Goal: Communication & Community: Answer question/provide support

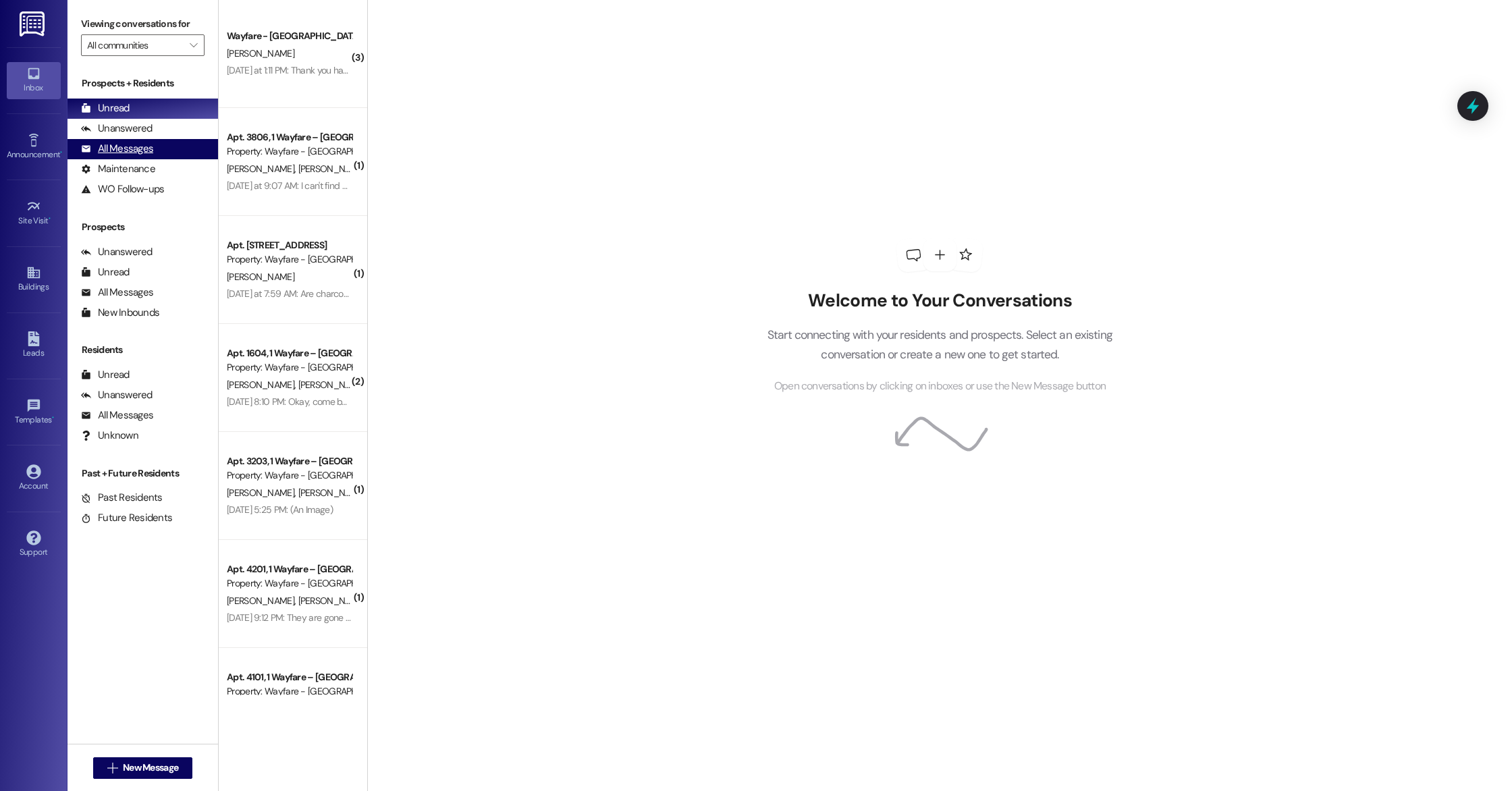
click at [145, 157] on div "All Messages (undefined)" at bounding box center [143, 149] width 151 height 21
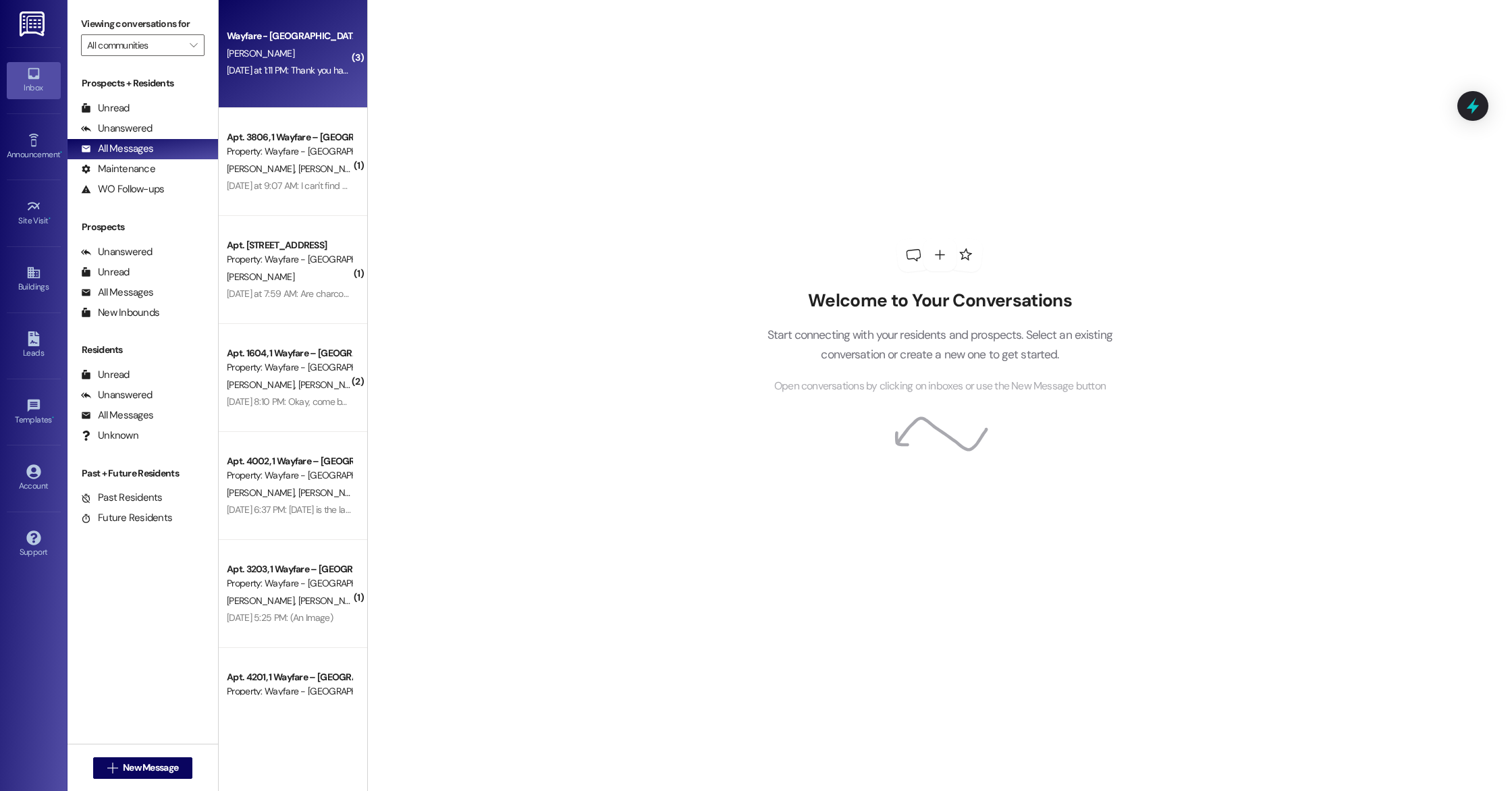
click at [259, 84] on div "Wayfare - [GEOGRAPHIC_DATA] [PERSON_NAME] [DATE] at 1:11 PM: Thank you have a g…" at bounding box center [292, 54] width 148 height 108
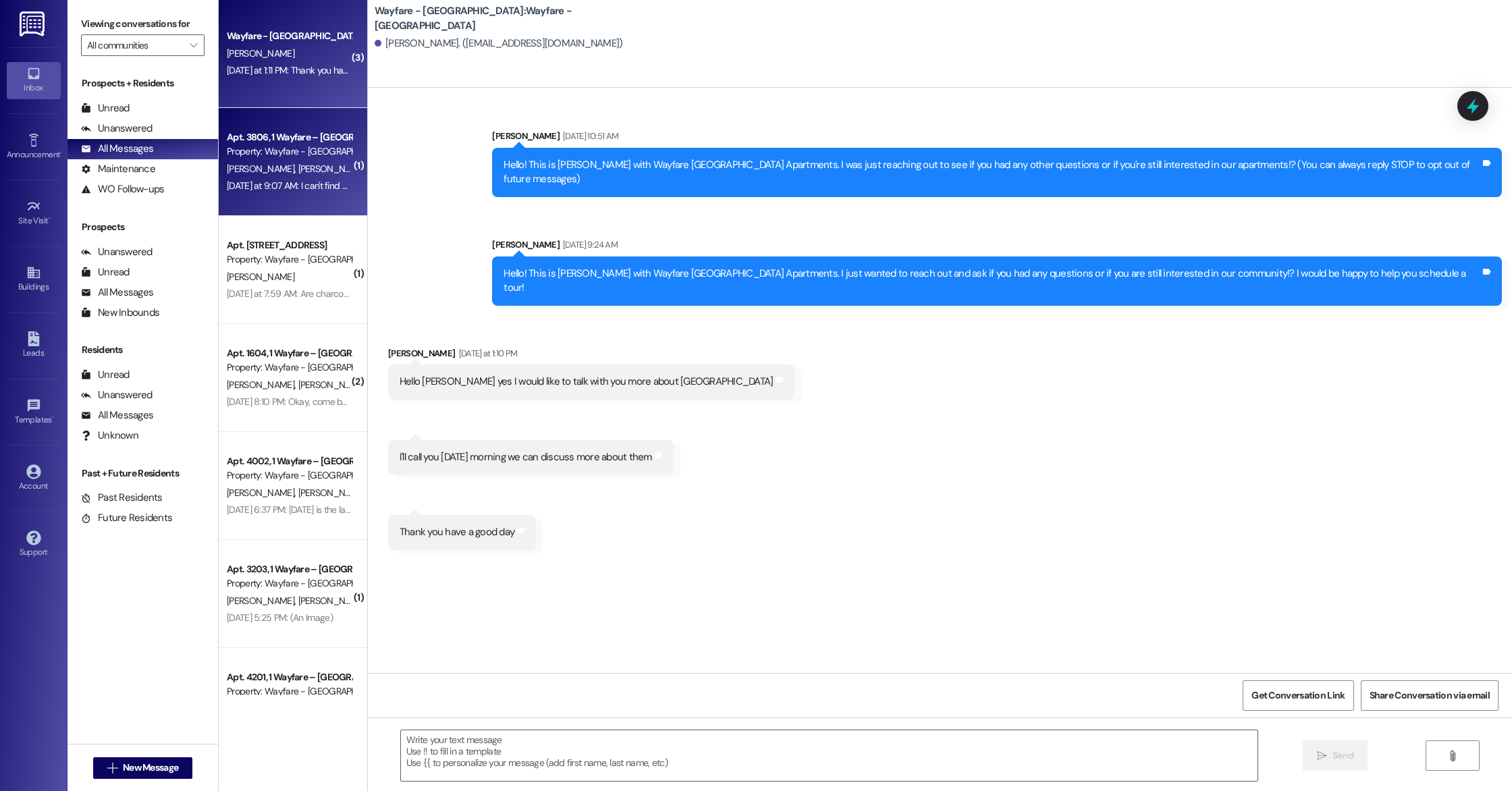
click at [312, 187] on div "[DATE] at 9:07 AM: I can't find an A/C company that will come out till [DATE], …" at bounding box center [549, 186] width 645 height 13
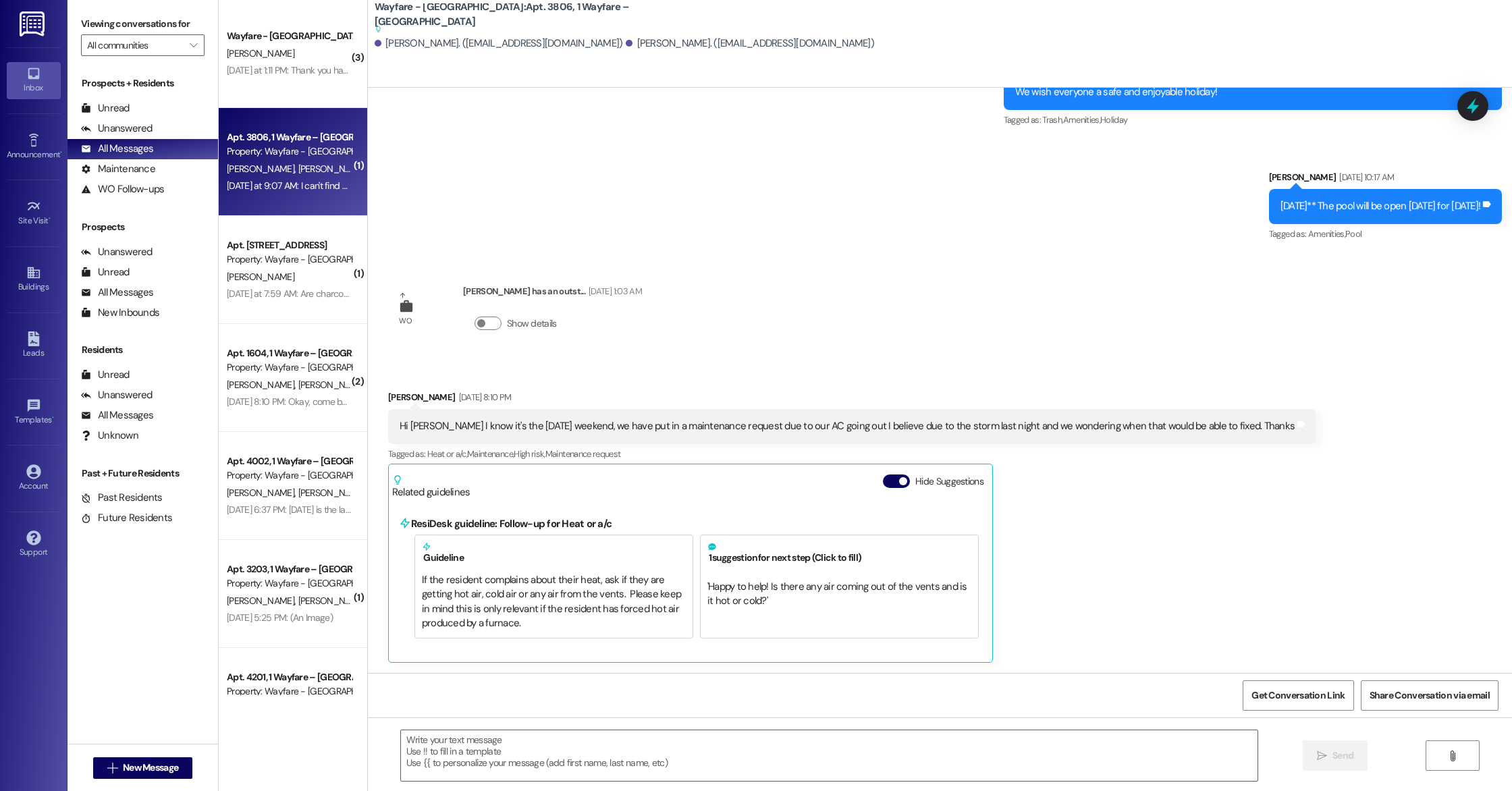
scroll to position [2890, 0]
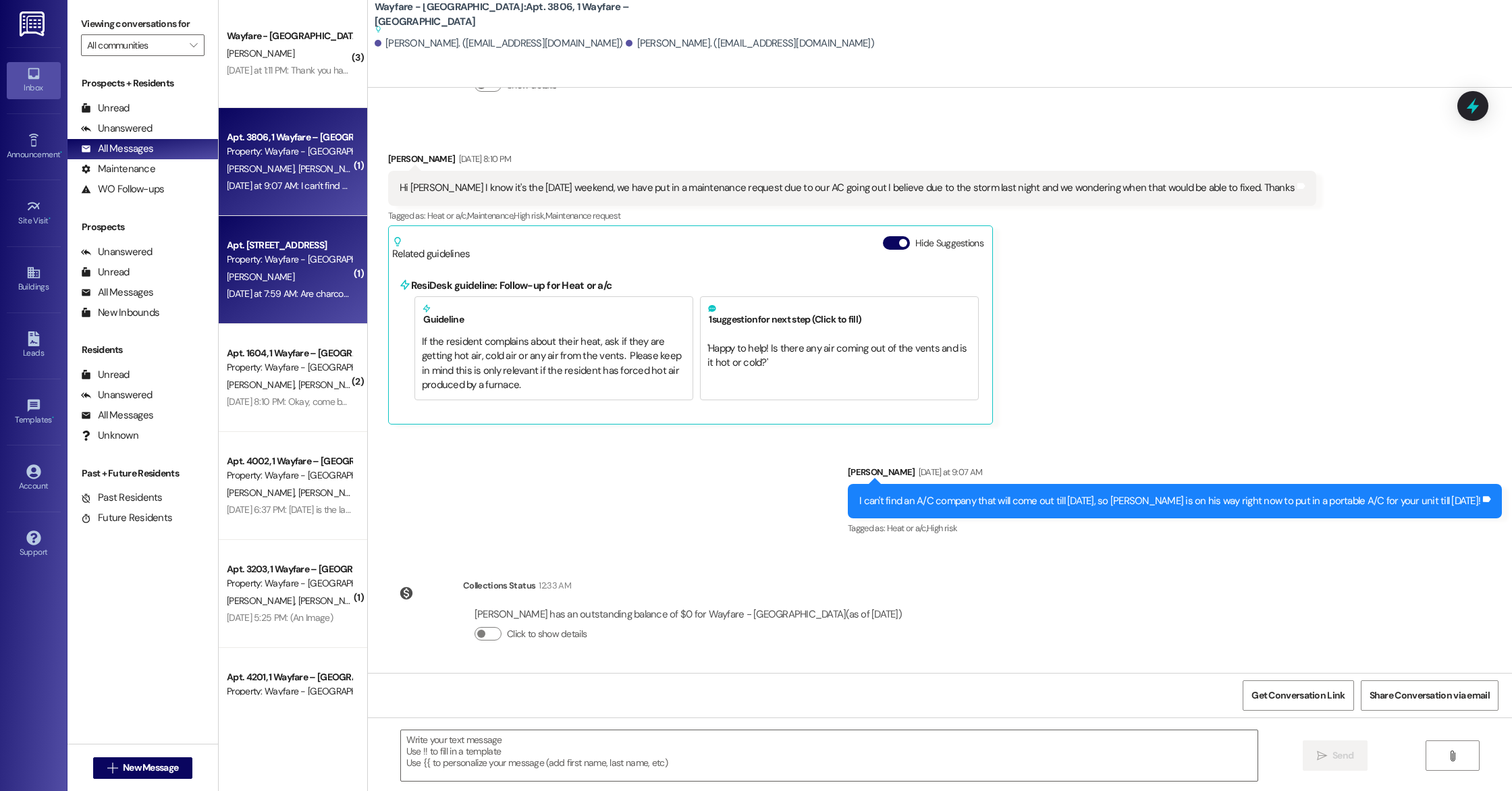
click at [245, 258] on div "Property: Wayfare - [GEOGRAPHIC_DATA]" at bounding box center [288, 259] width 125 height 14
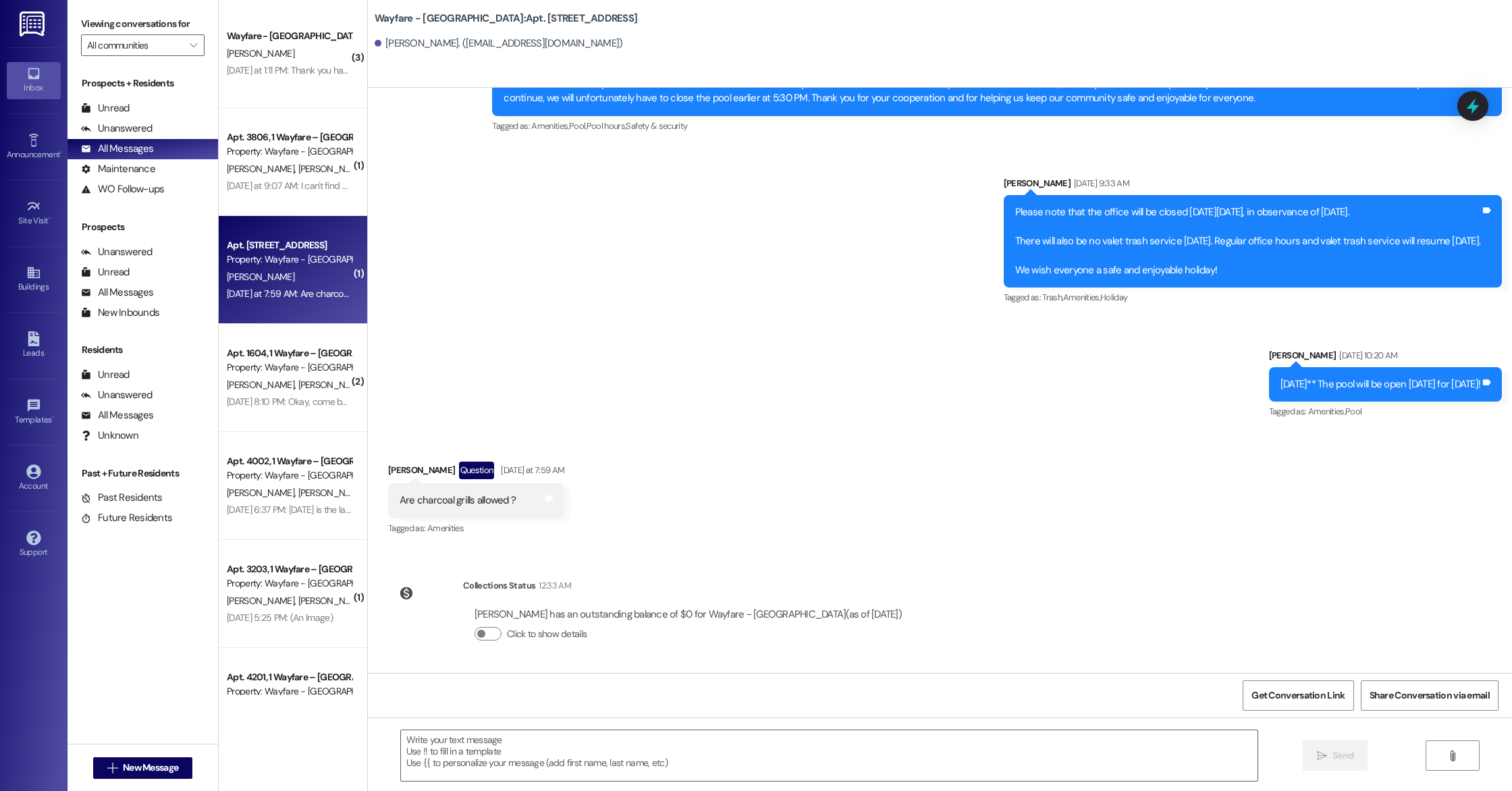
scroll to position [27797, 0]
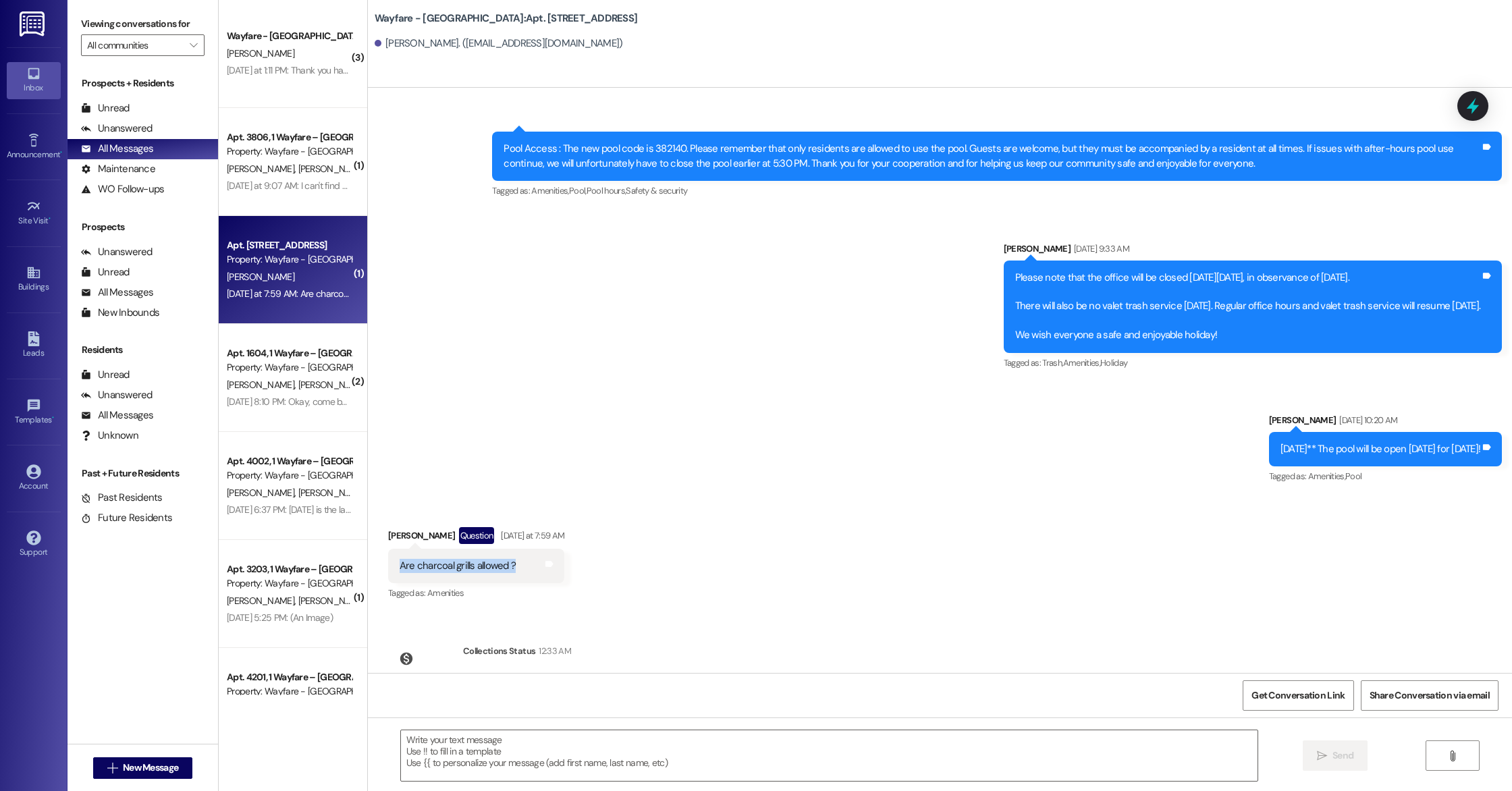
drag, startPoint x: 390, startPoint y: 501, endPoint x: 509, endPoint y: 505, distance: 119.1
click at [509, 549] on div "Are charcoal grills allowed ? Tags and notes" at bounding box center [476, 566] width 176 height 34
click at [582, 497] on div "Received via SMS [PERSON_NAME] Question [DATE] at 7:59 AM Are charcoal grills a…" at bounding box center [940, 555] width 1145 height 117
click at [519, 355] on div "Announcement, sent via SMS [PERSON_NAME] [DATE] 5:34 PM All clubhouse doors are…" at bounding box center [940, 242] width 1145 height 509
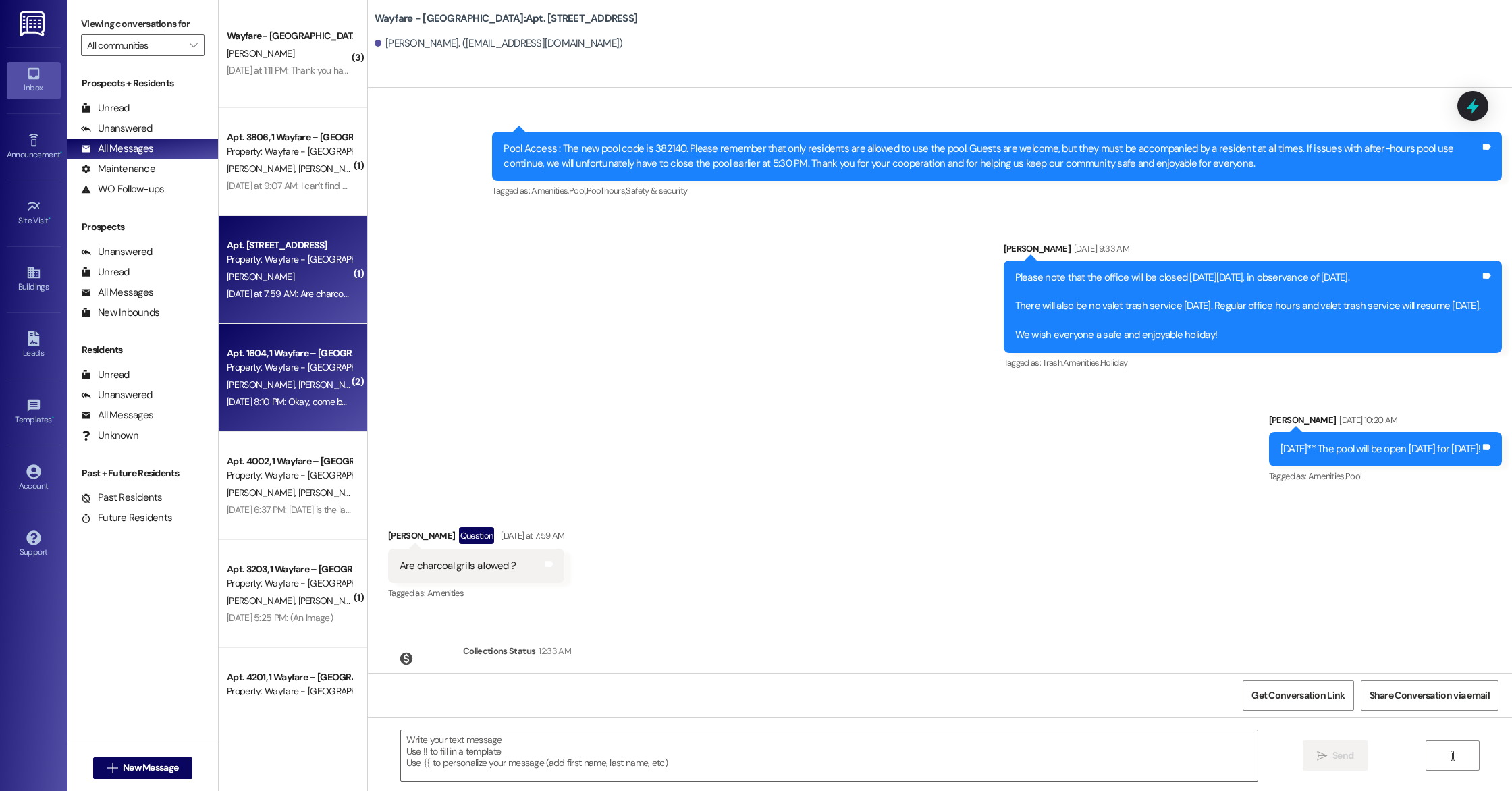
click at [297, 387] on span "[PERSON_NAME]" at bounding box center [331, 384] width 67 height 13
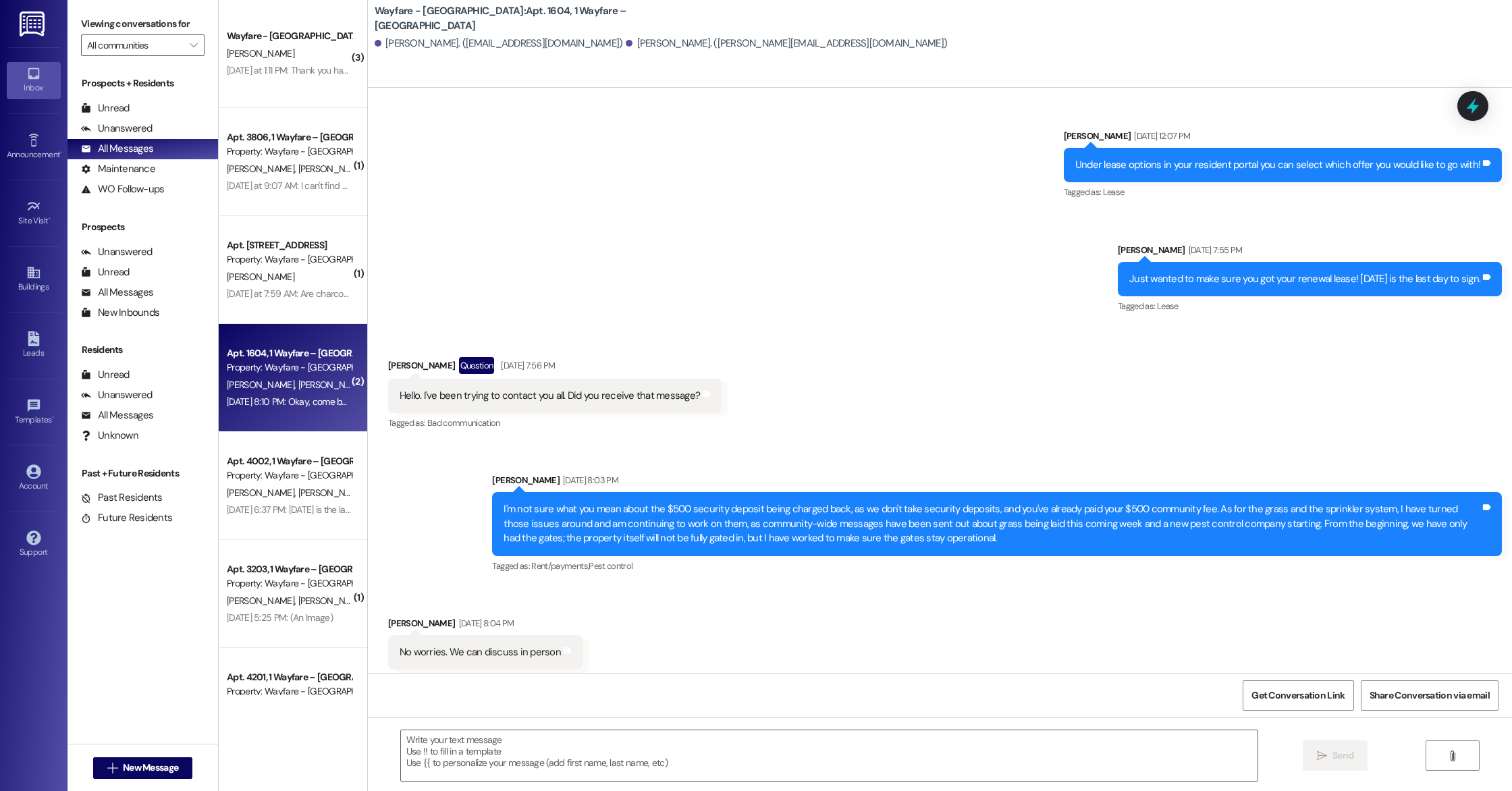
scroll to position [9195, 0]
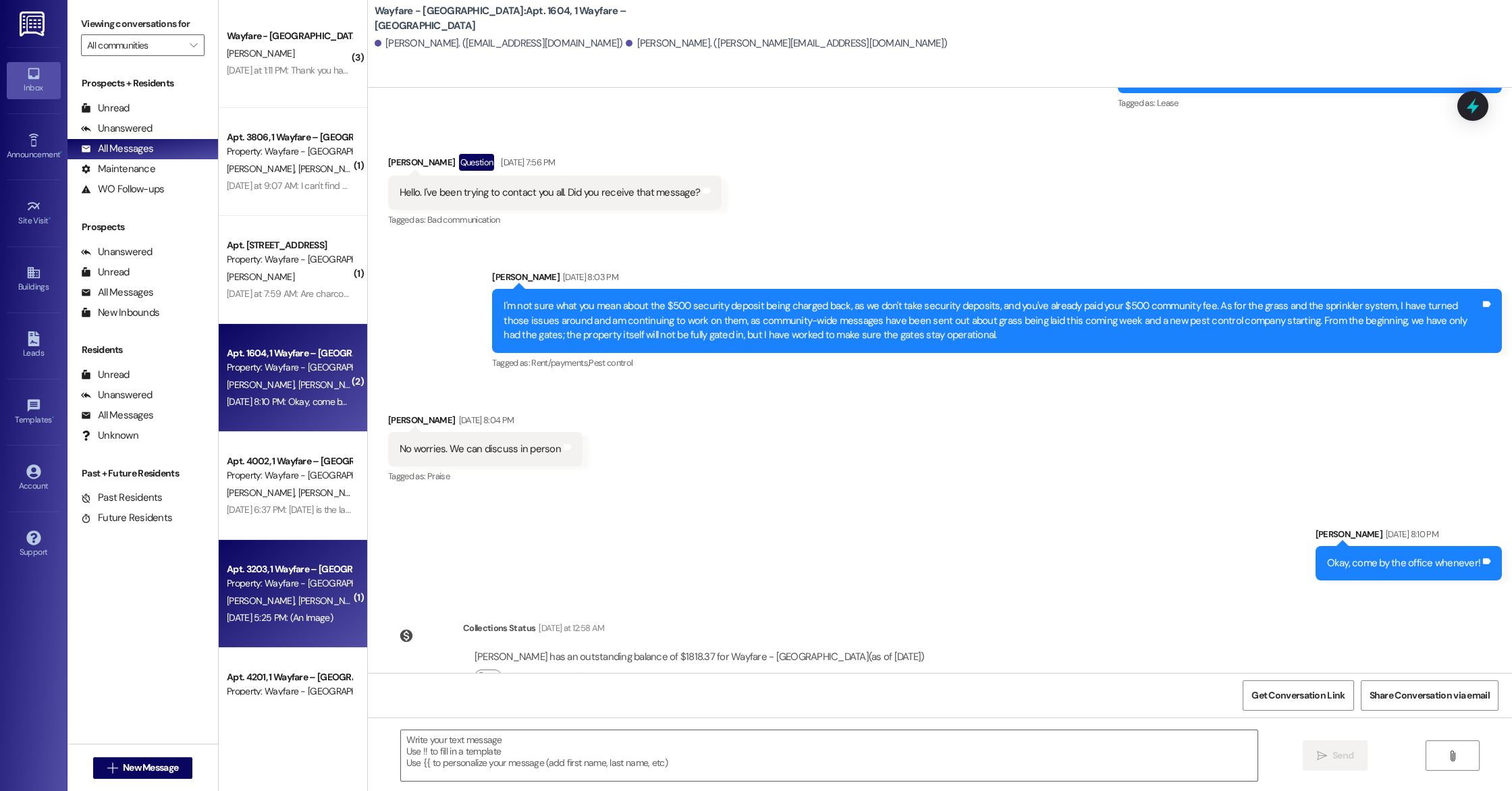
click at [233, 583] on div "Property: Wayfare - [GEOGRAPHIC_DATA]" at bounding box center [288, 584] width 125 height 14
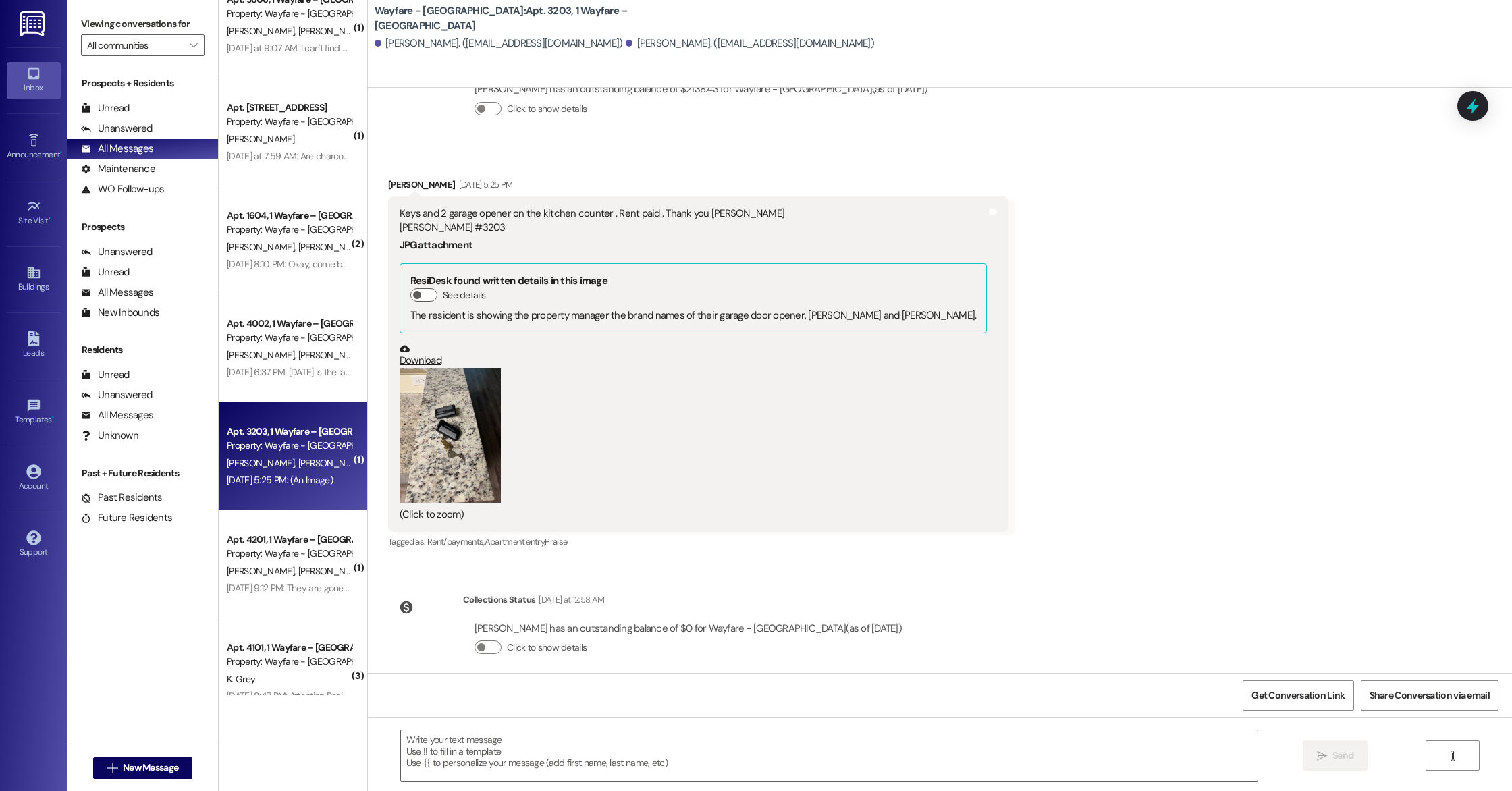
scroll to position [147, 0]
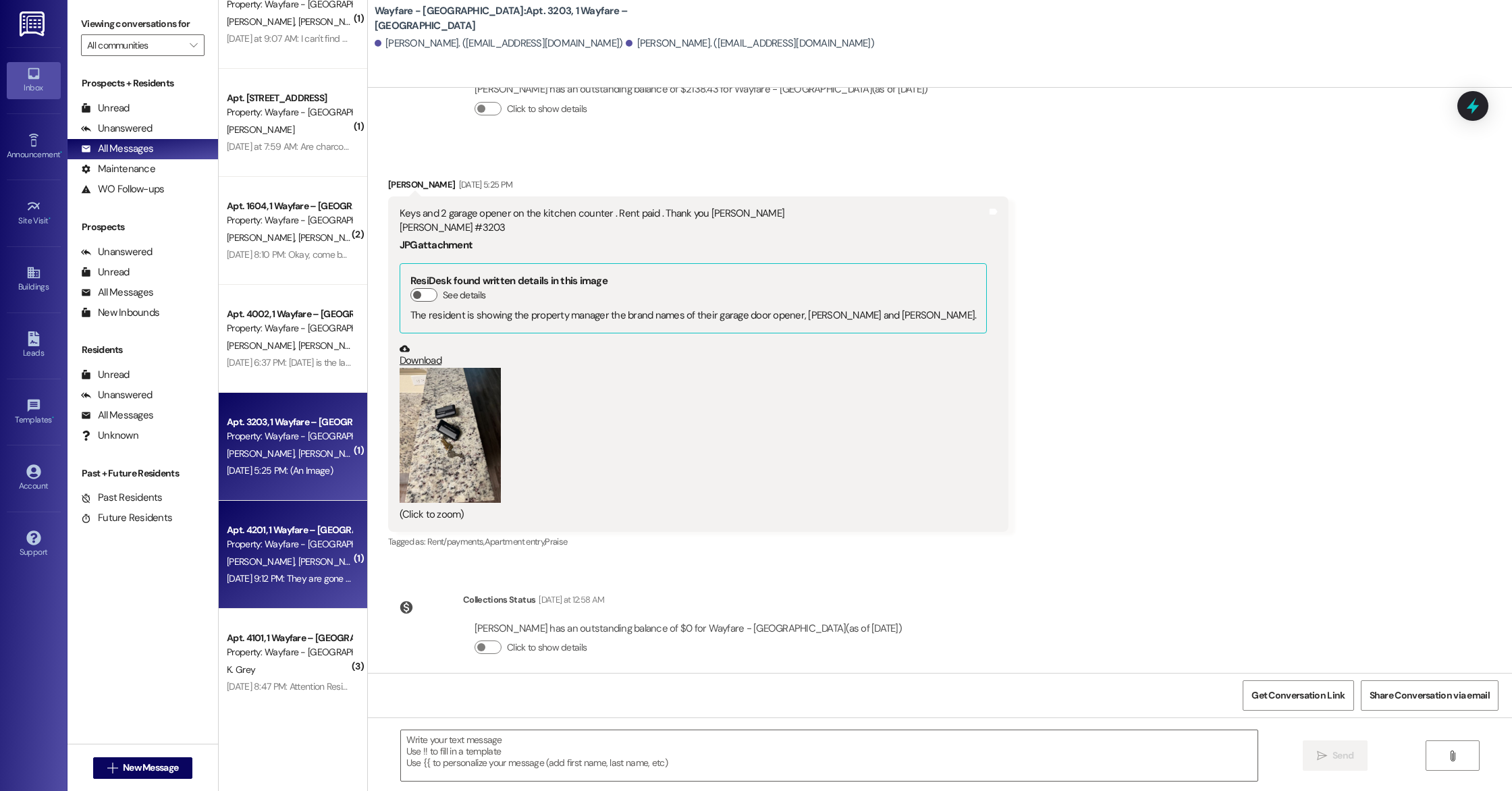
click at [303, 528] on div "Apt. 4201, 1 Wayfare – [GEOGRAPHIC_DATA]" at bounding box center [288, 530] width 125 height 14
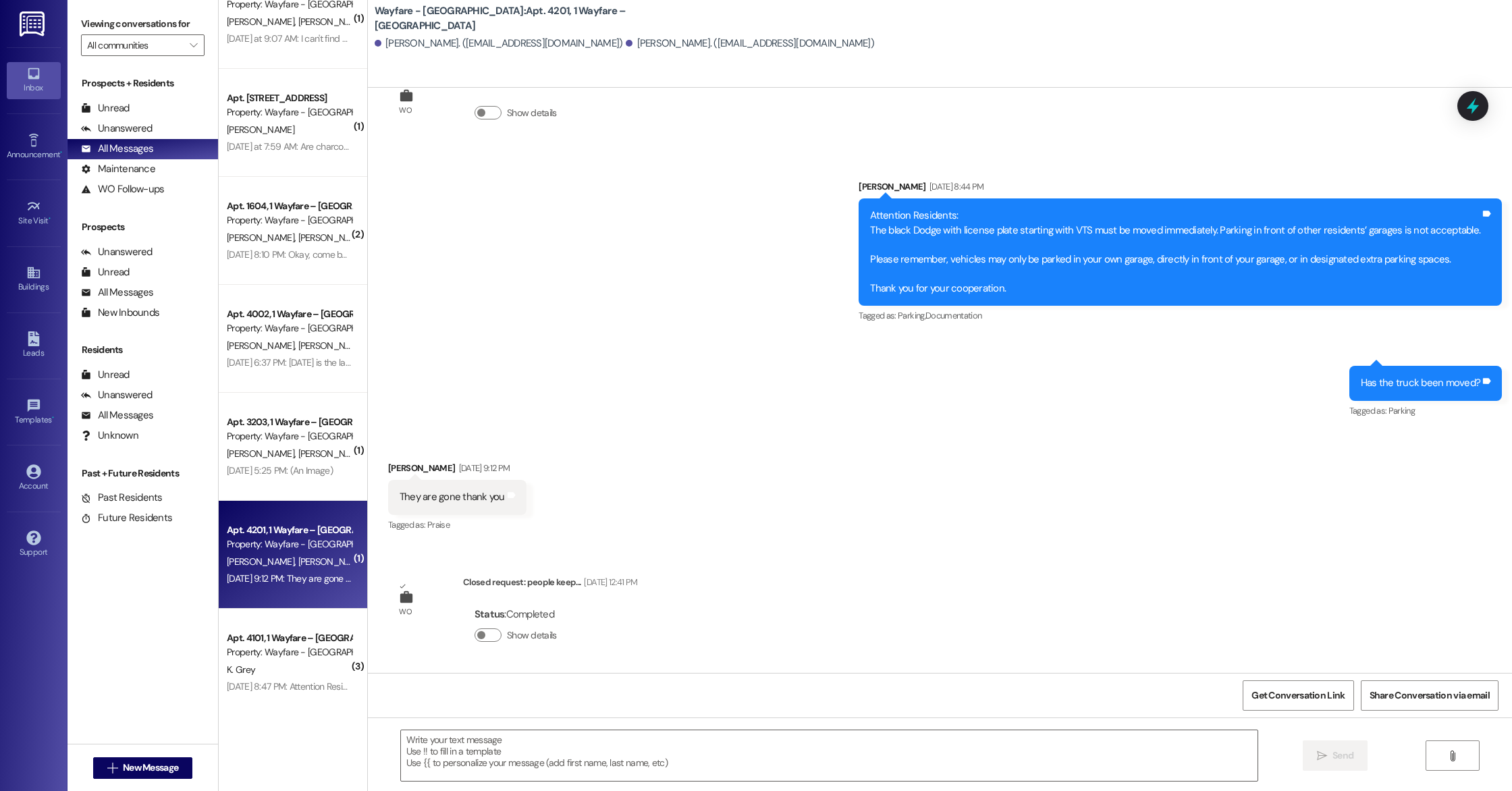
scroll to position [1379, 0]
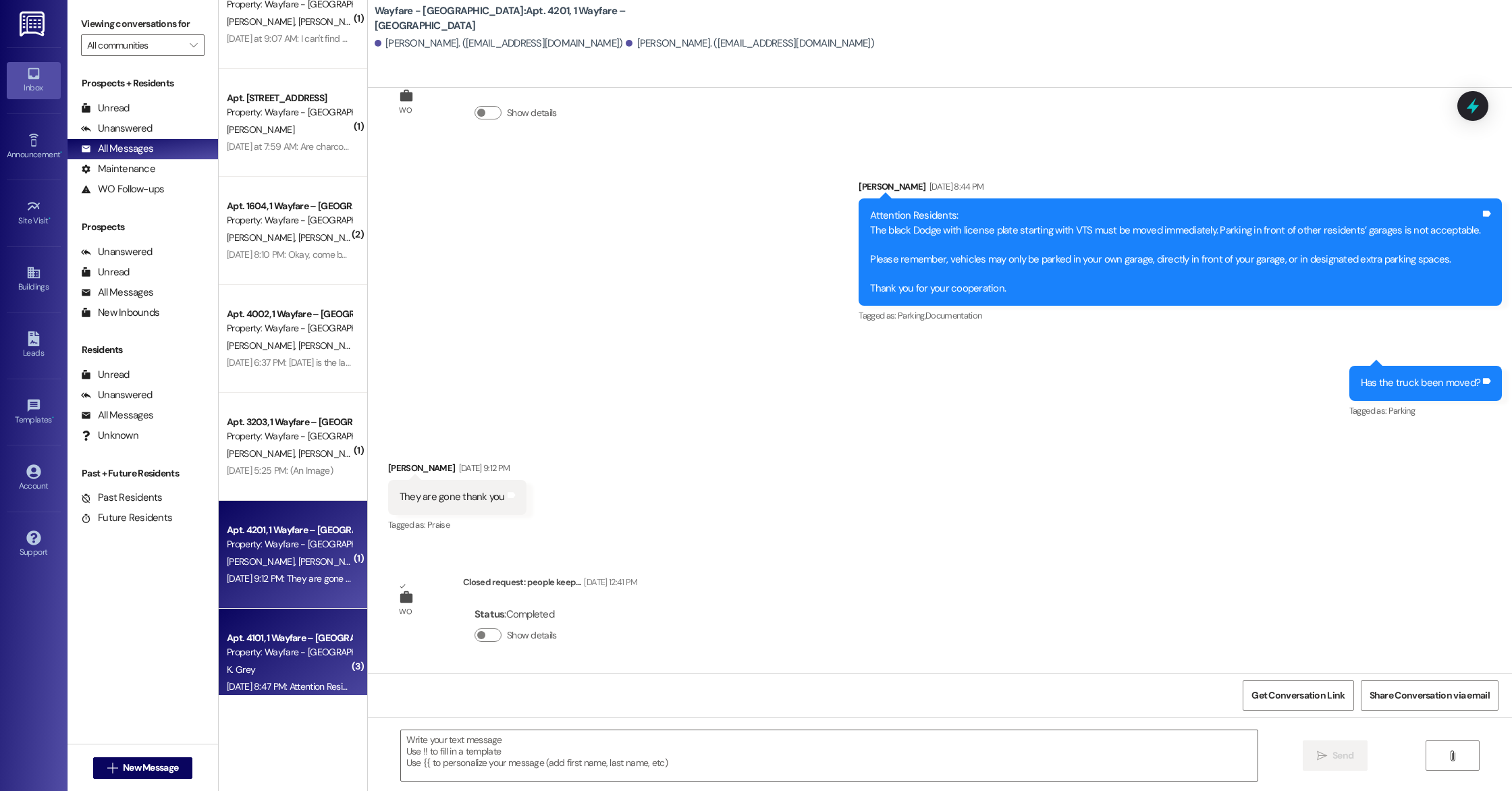
click at [319, 647] on div "Property: Wayfare - [GEOGRAPHIC_DATA]" at bounding box center [288, 652] width 125 height 14
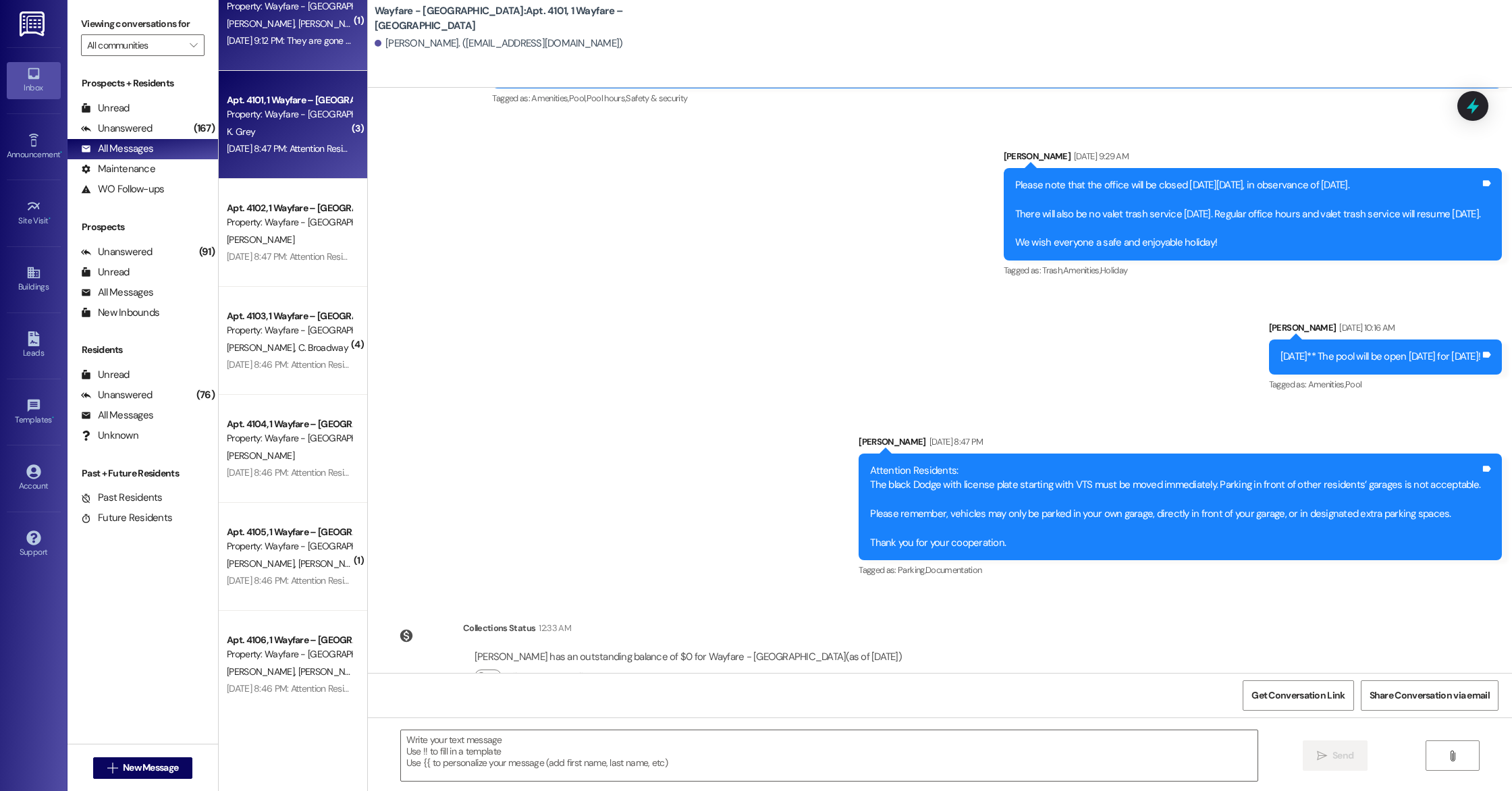
scroll to position [693, 0]
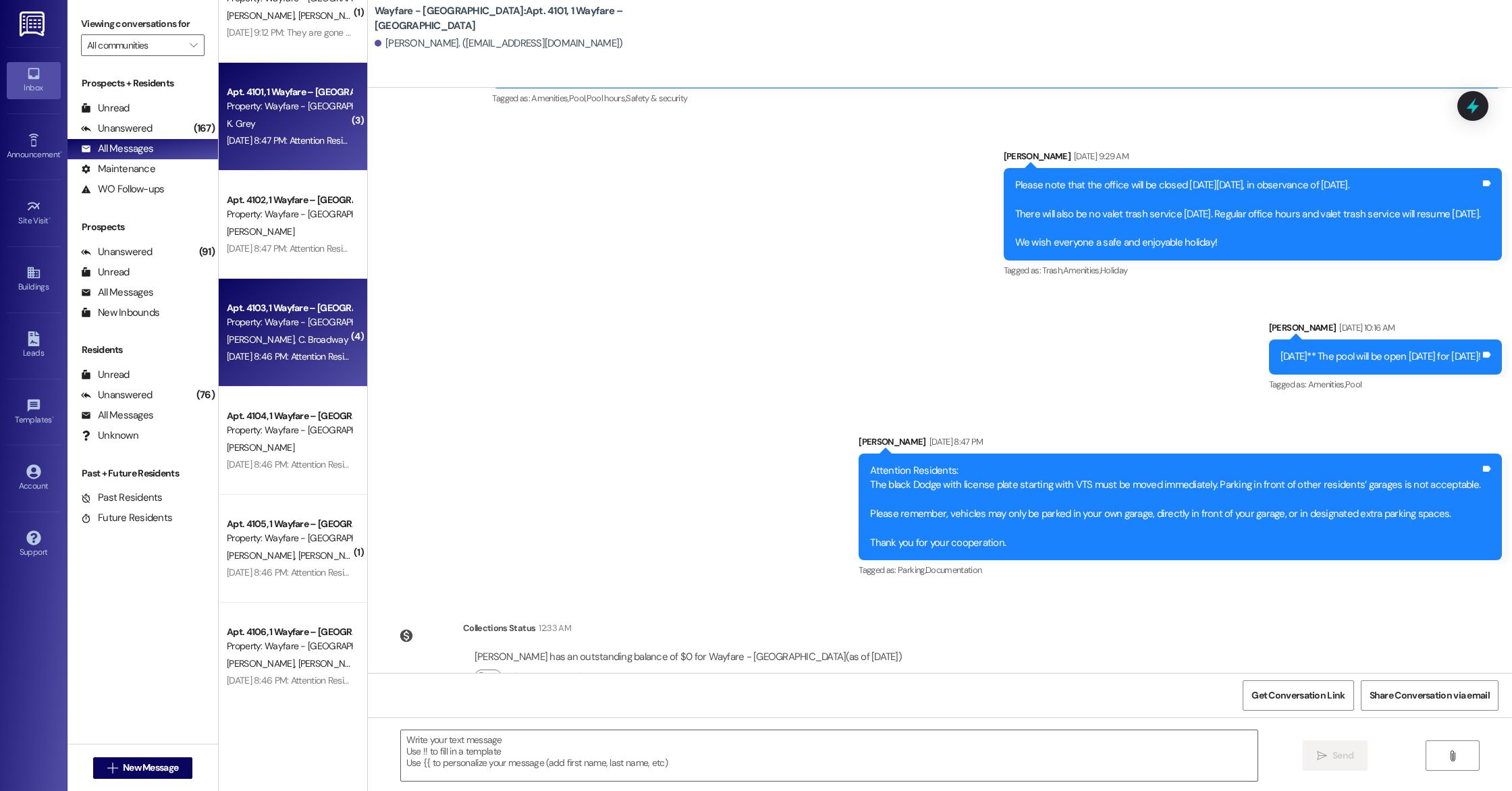
click at [297, 338] on span "C. Broadway" at bounding box center [323, 339] width 50 height 13
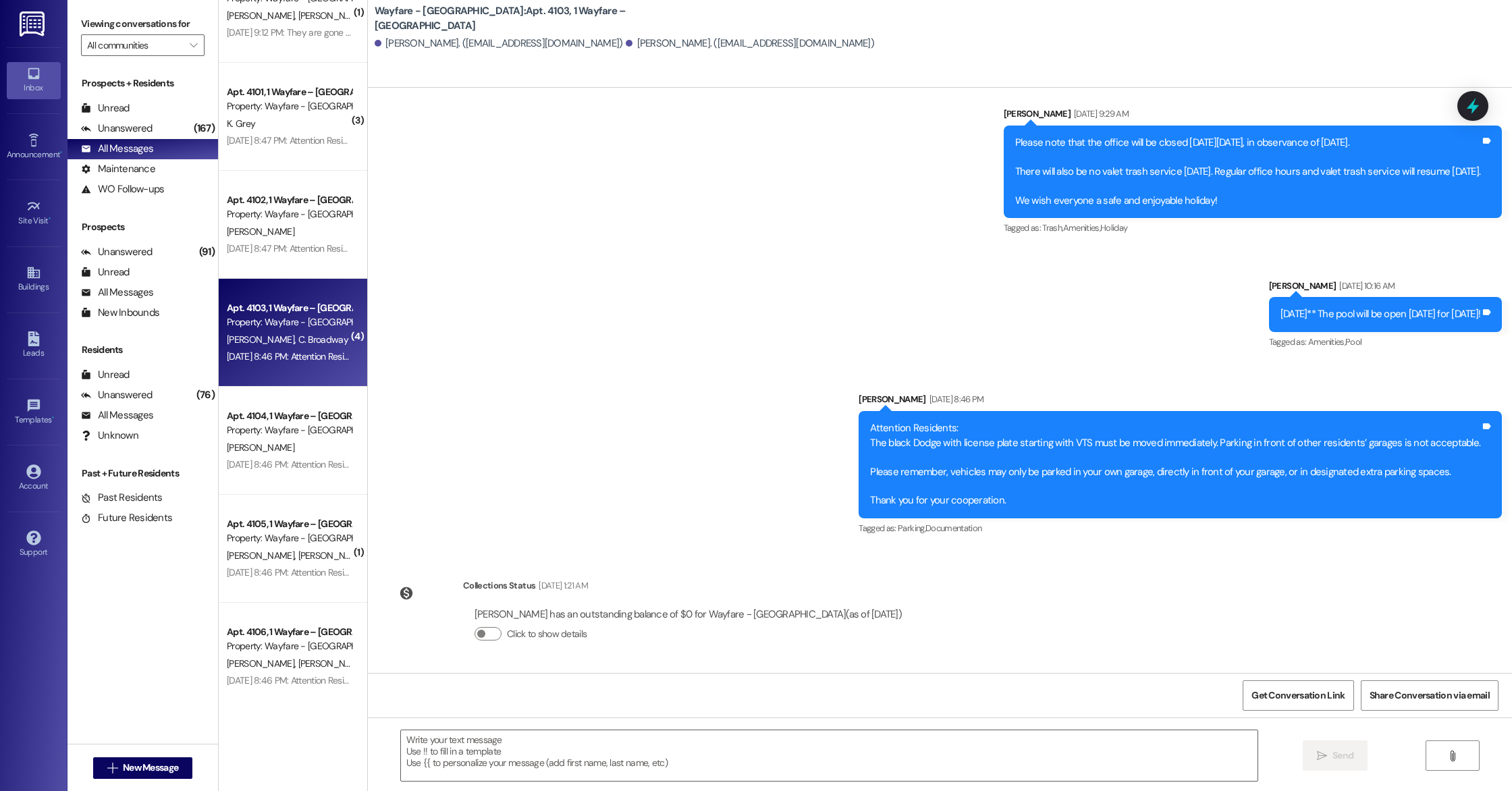
scroll to position [7733, 0]
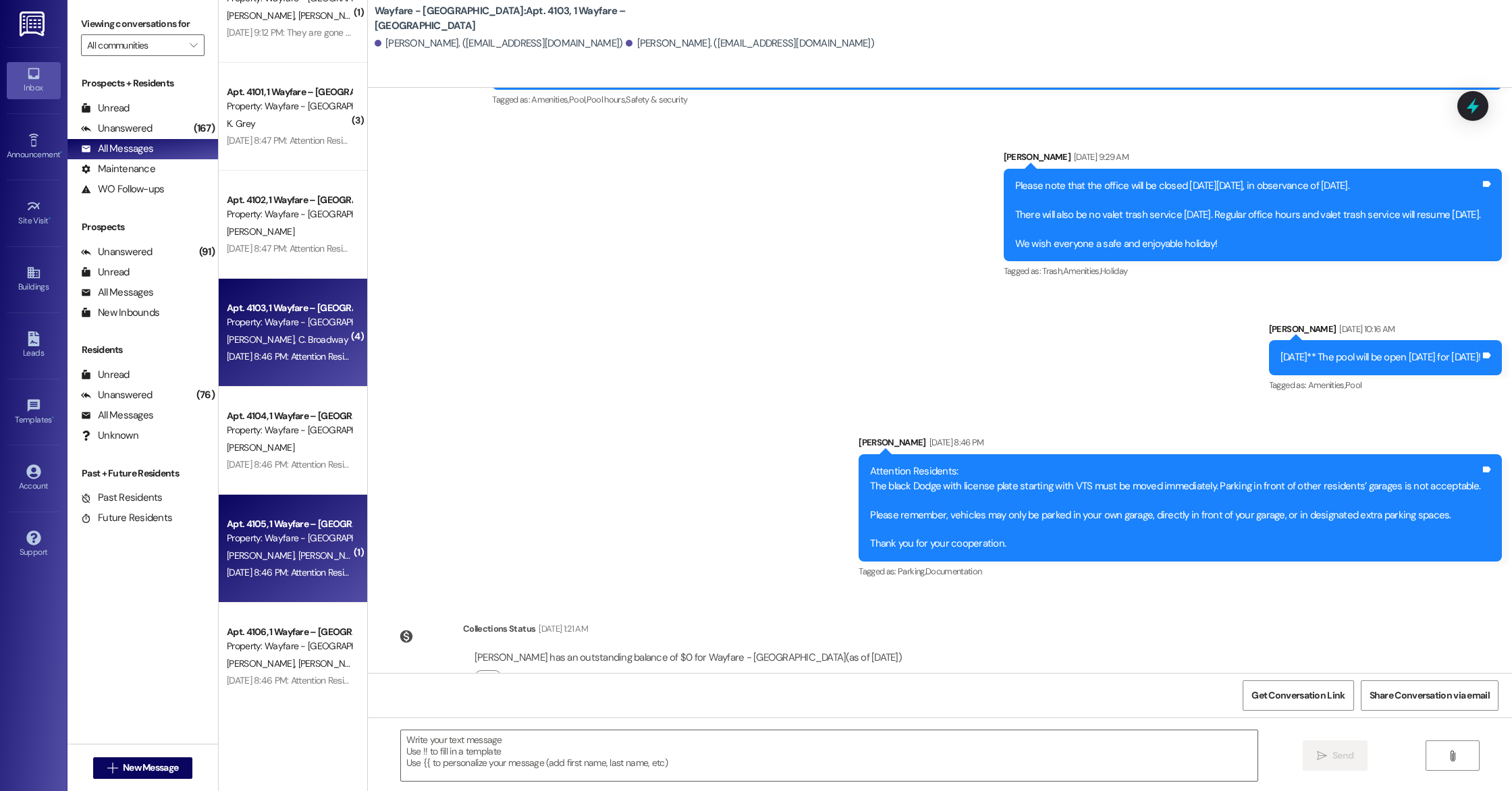
click at [299, 560] on div "[PERSON_NAME] [PERSON_NAME]" at bounding box center [289, 555] width 128 height 17
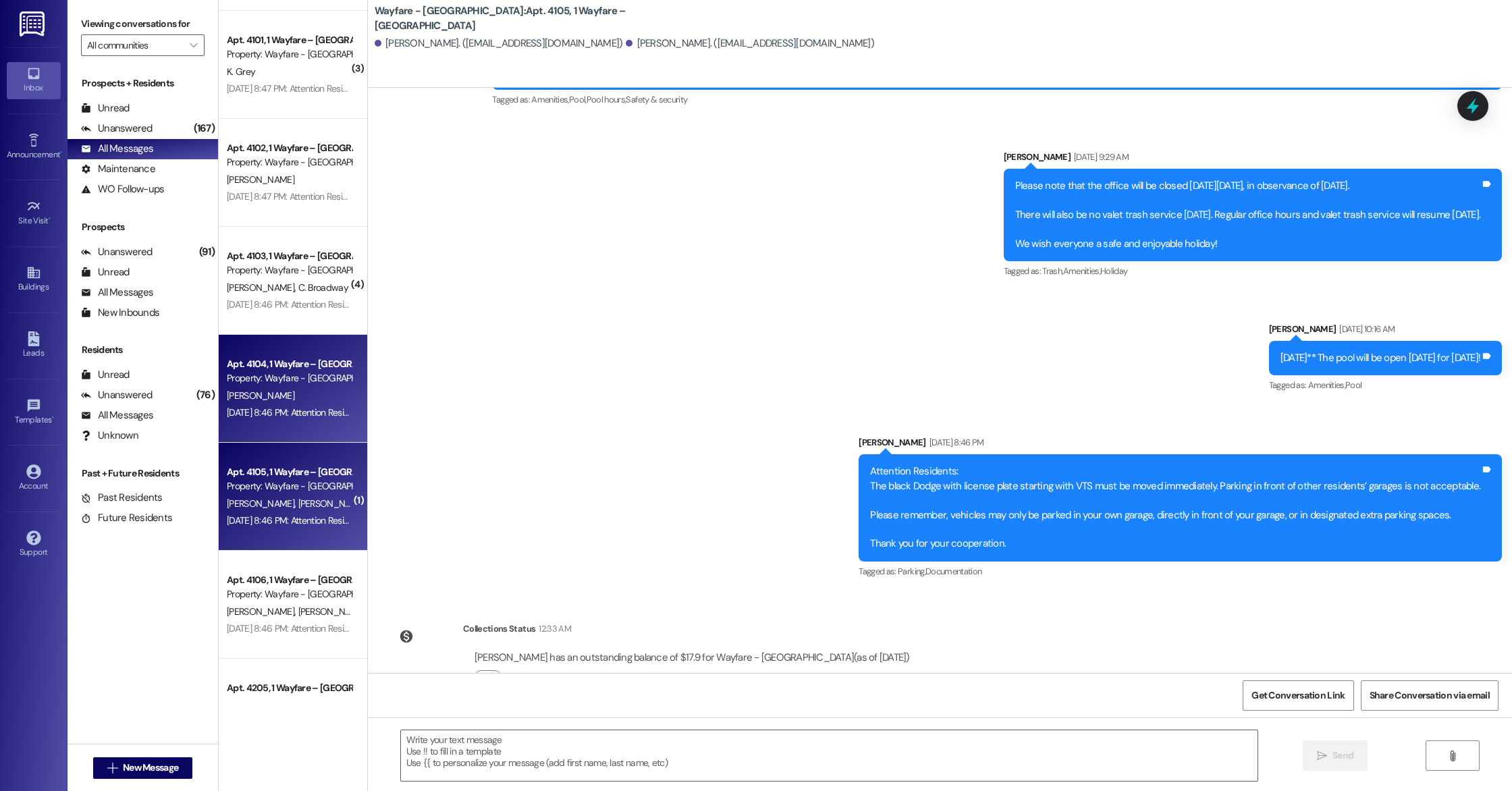
scroll to position [739, 0]
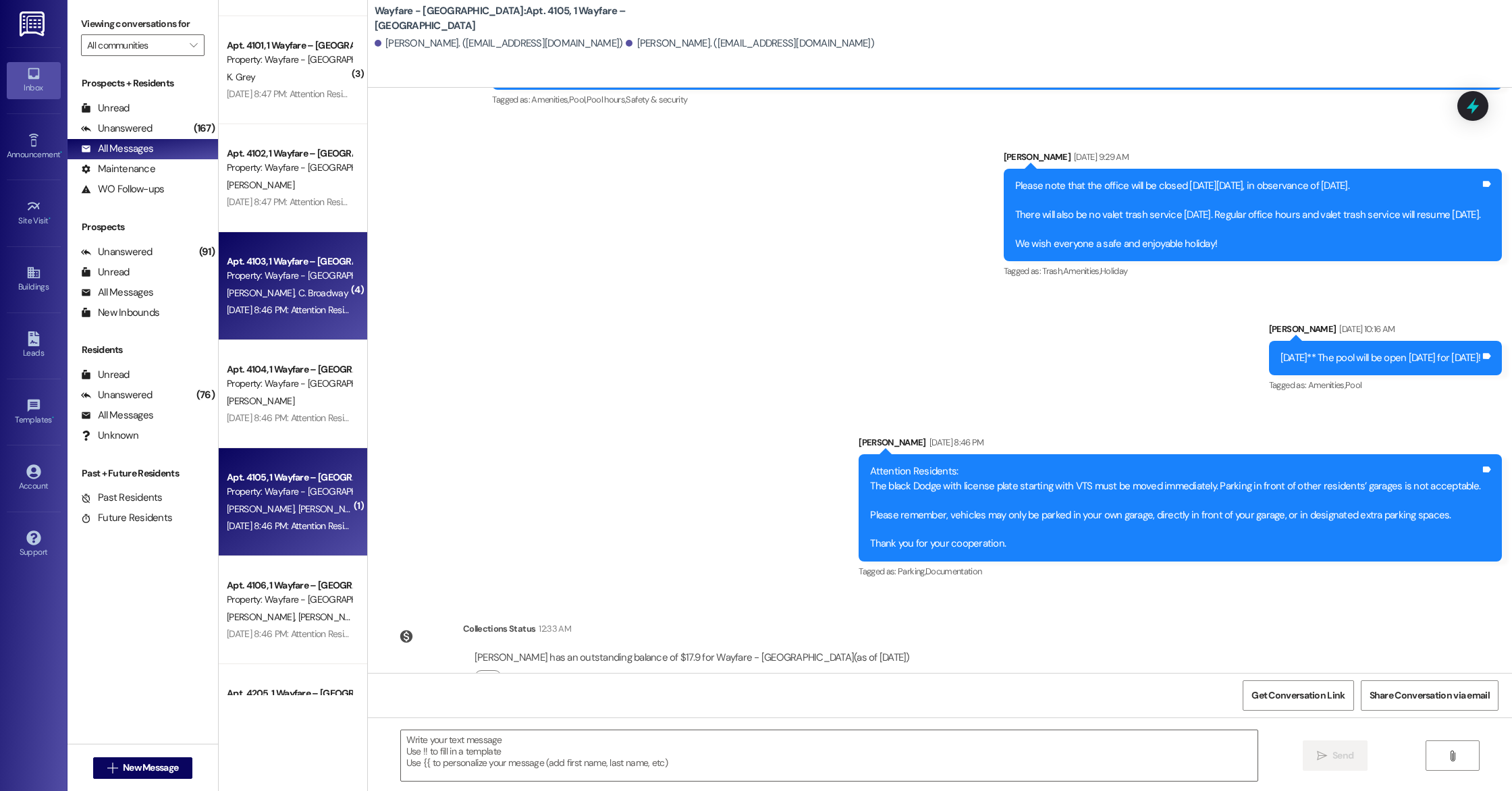
click at [305, 297] on span "C. Broadway" at bounding box center [323, 293] width 50 height 13
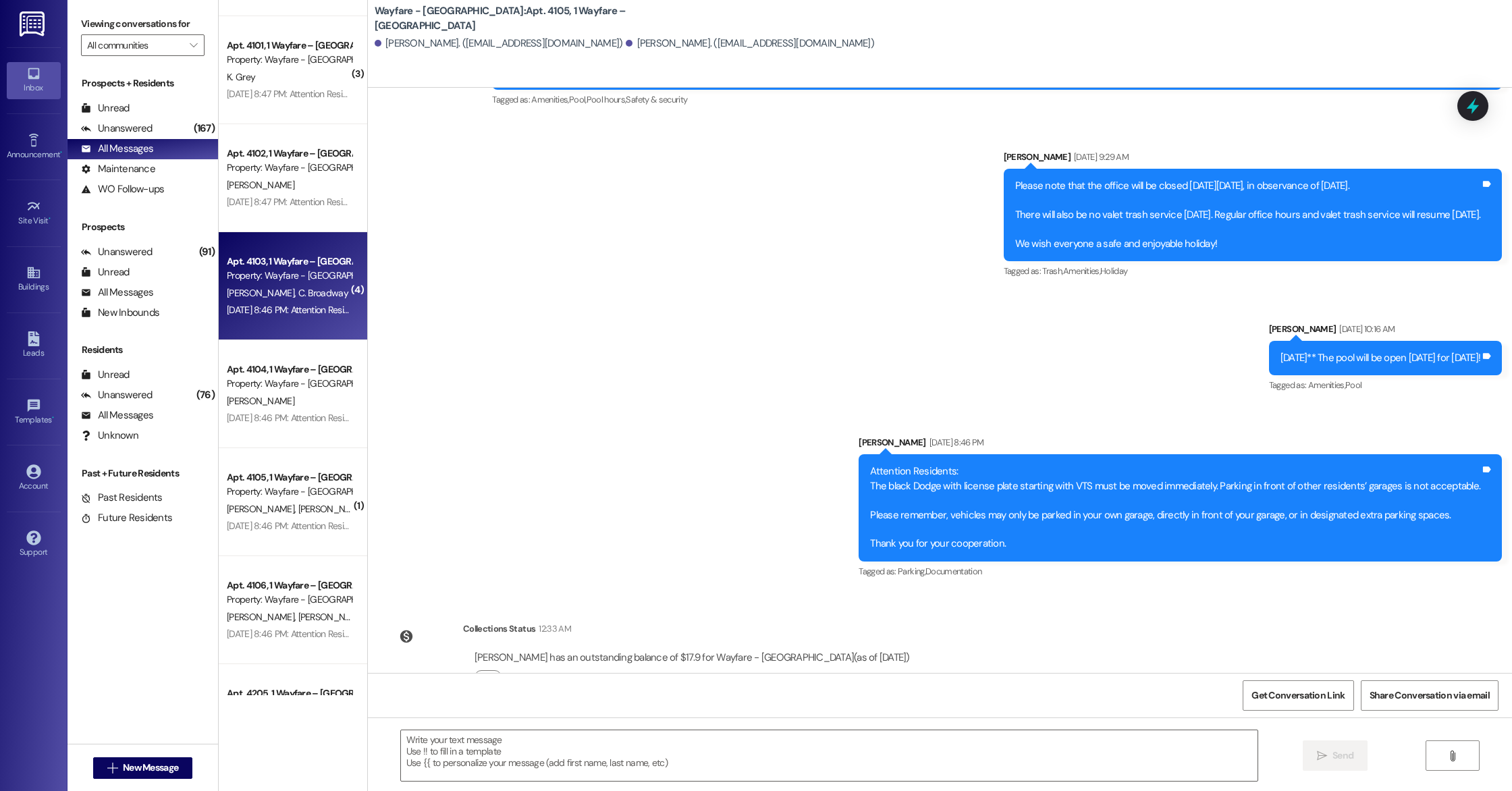
scroll to position [7733, 0]
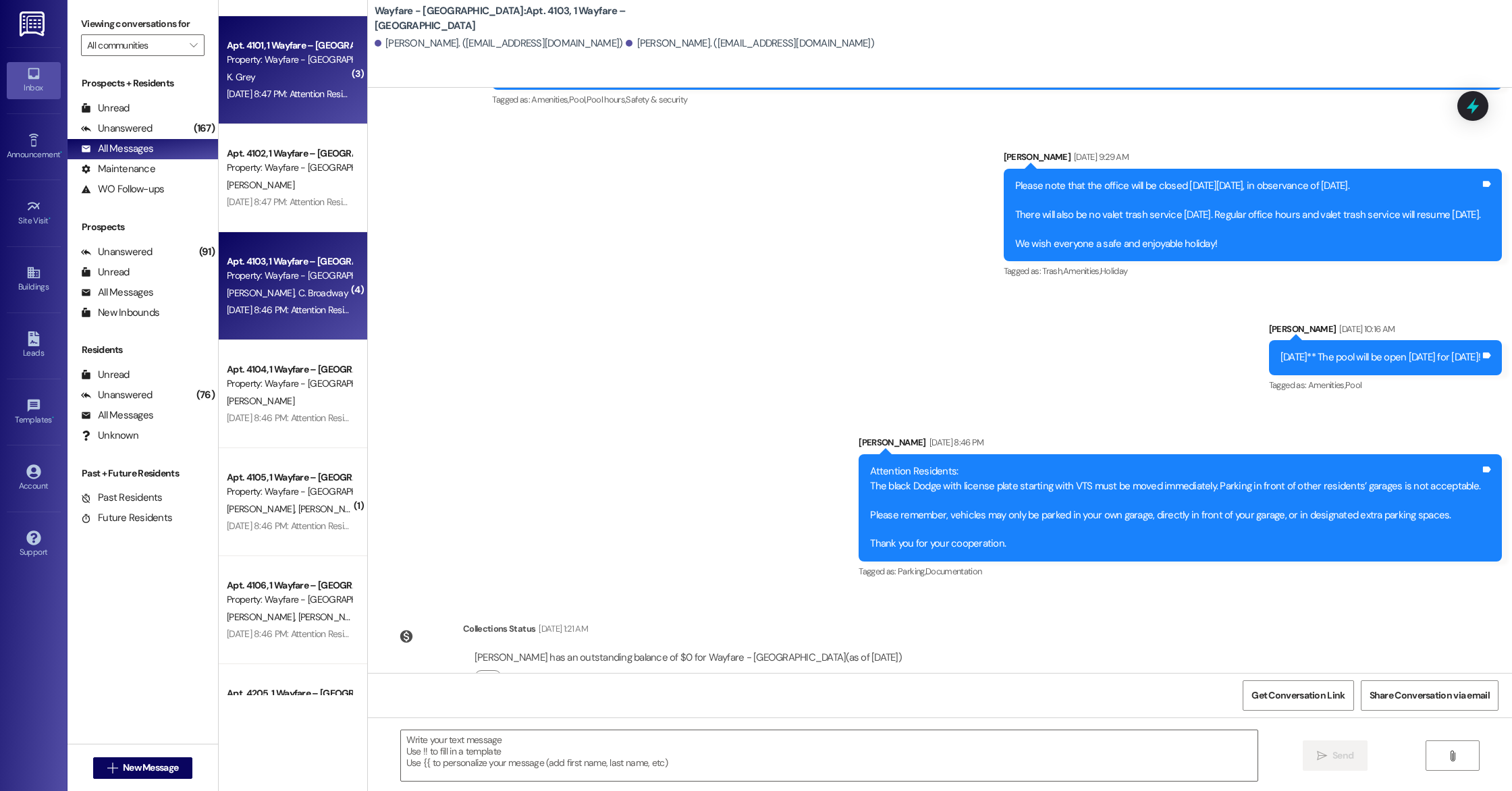
click at [298, 96] on div "[DATE] 8:47 PM: Attention Residents: The black Dodge with license plate startin…" at bounding box center [909, 94] width 1366 height 13
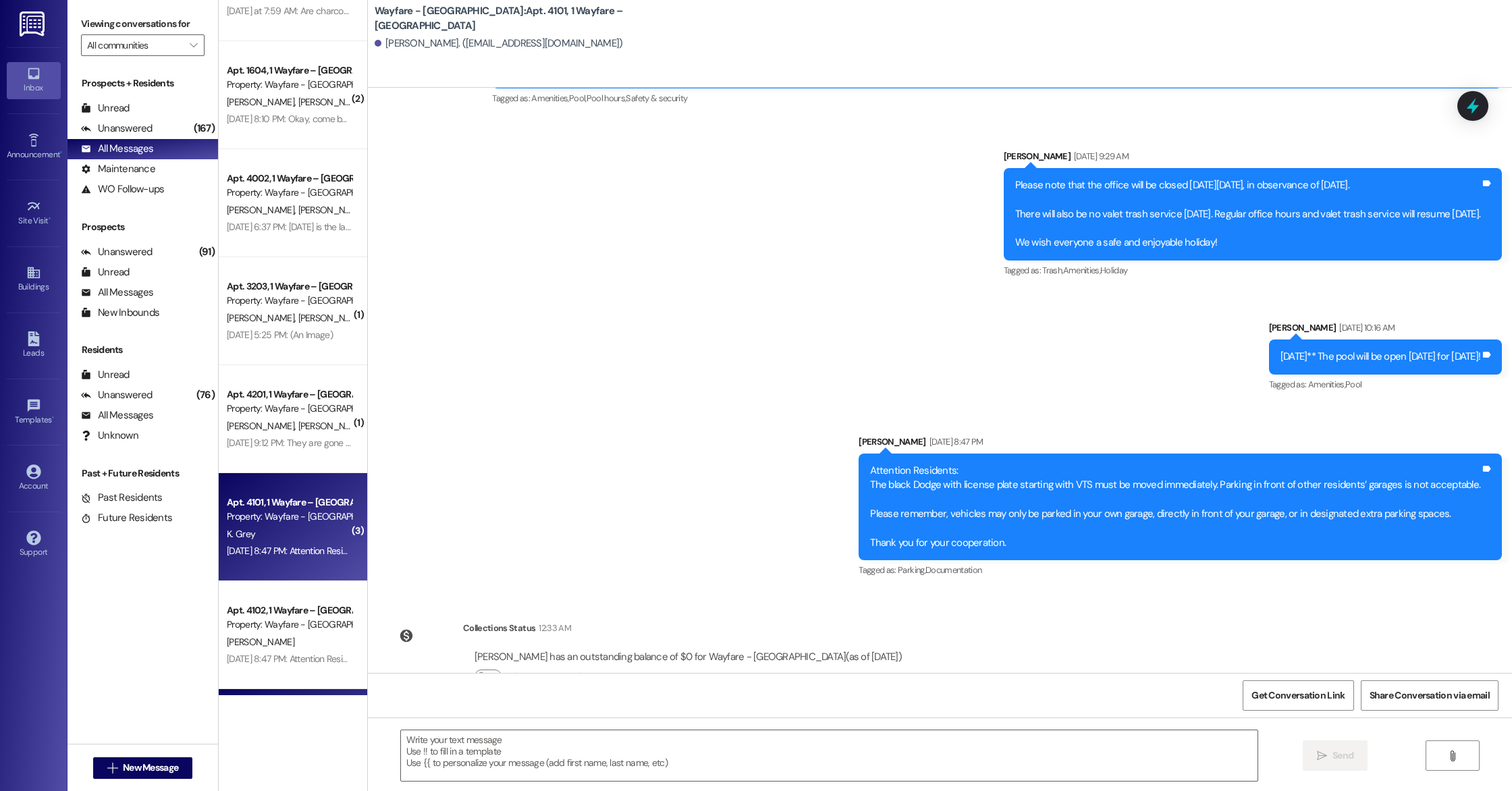
scroll to position [273, 0]
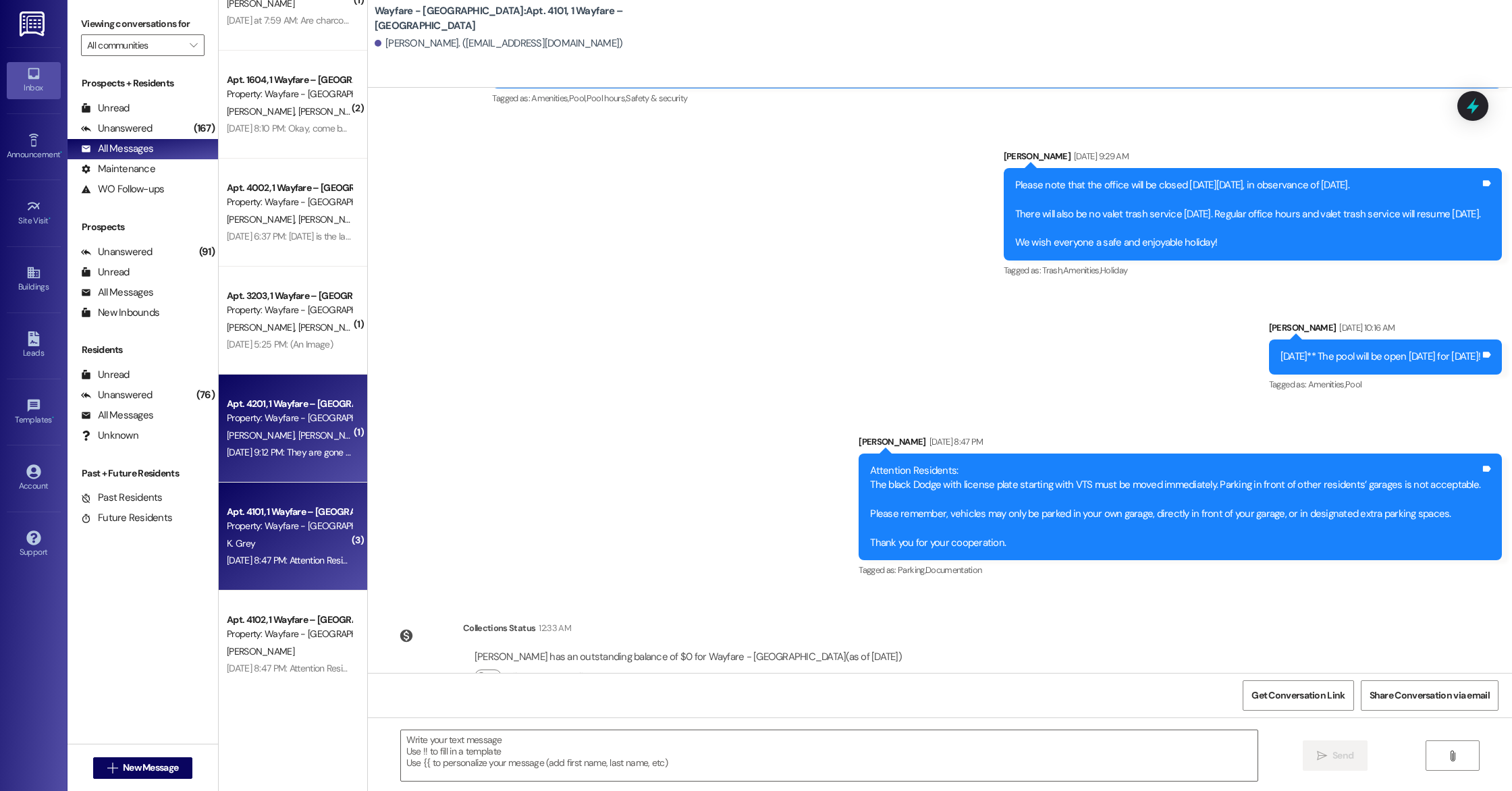
click at [279, 455] on div "[DATE] 9:12 PM: They are gone thank you [DATE] 9:12 PM: They are gone thank you" at bounding box center [305, 453] width 157 height 13
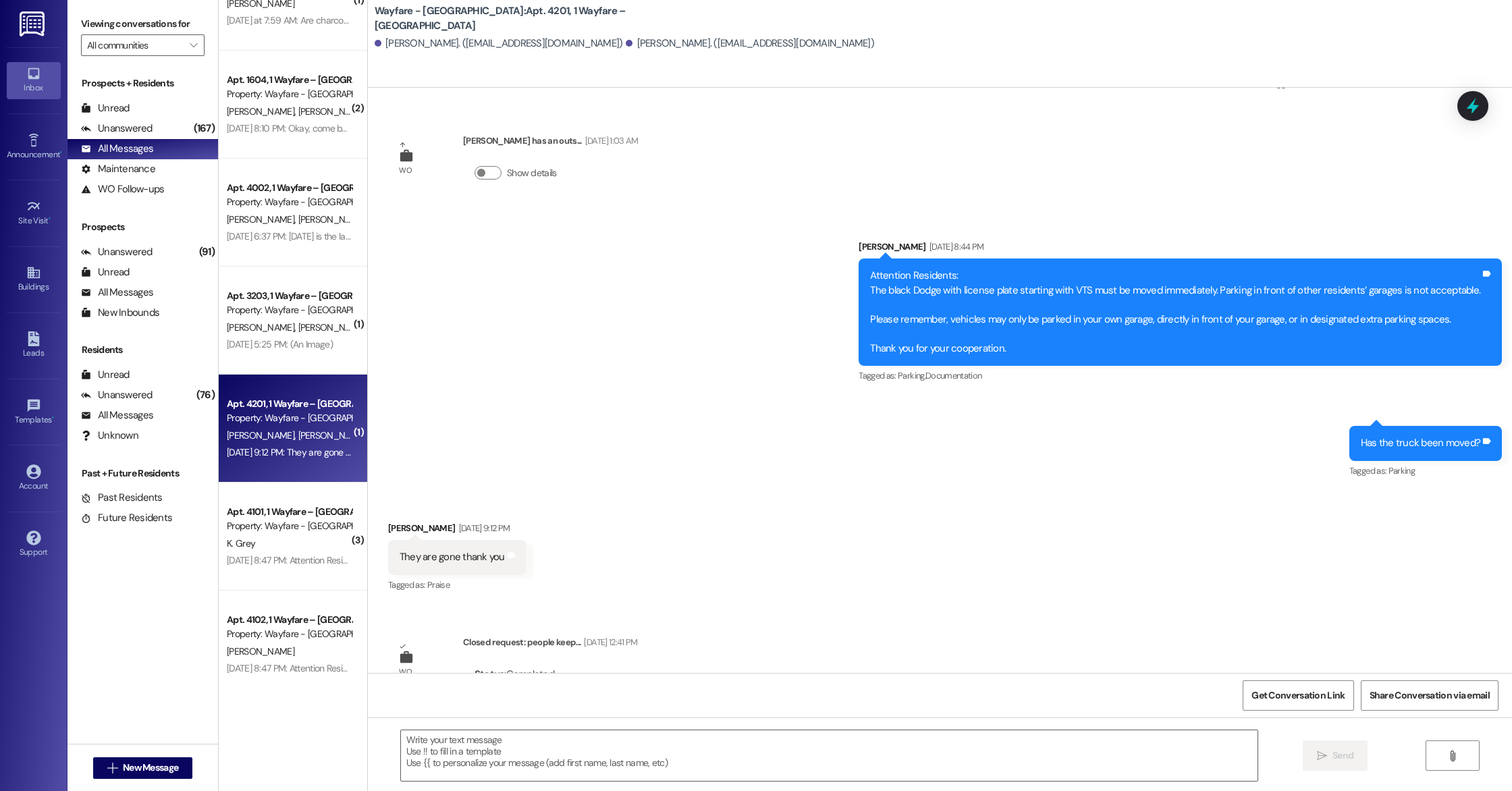
scroll to position [1379, 0]
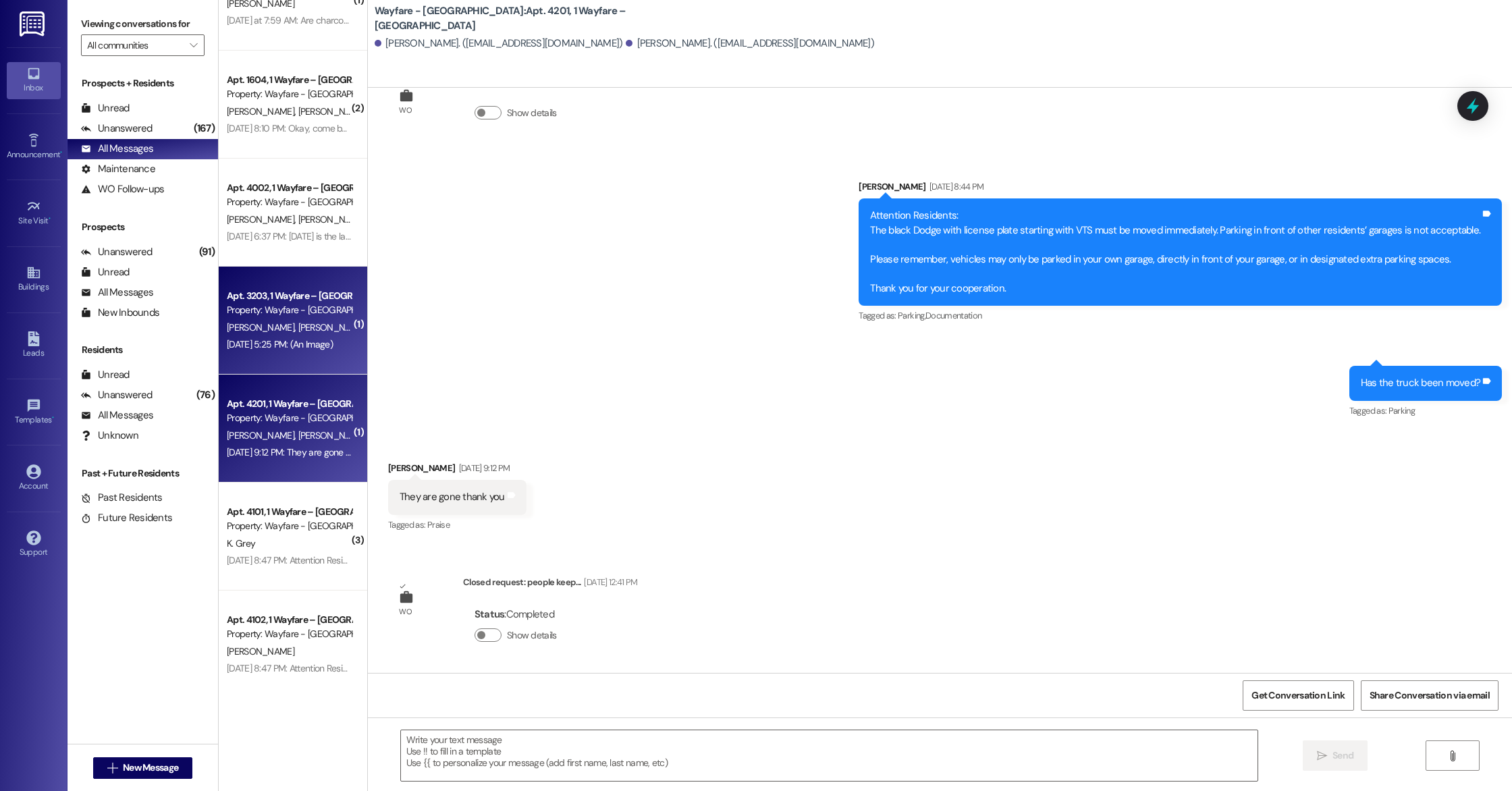
click at [279, 330] on div "[PERSON_NAME] [PERSON_NAME]" at bounding box center [289, 327] width 128 height 17
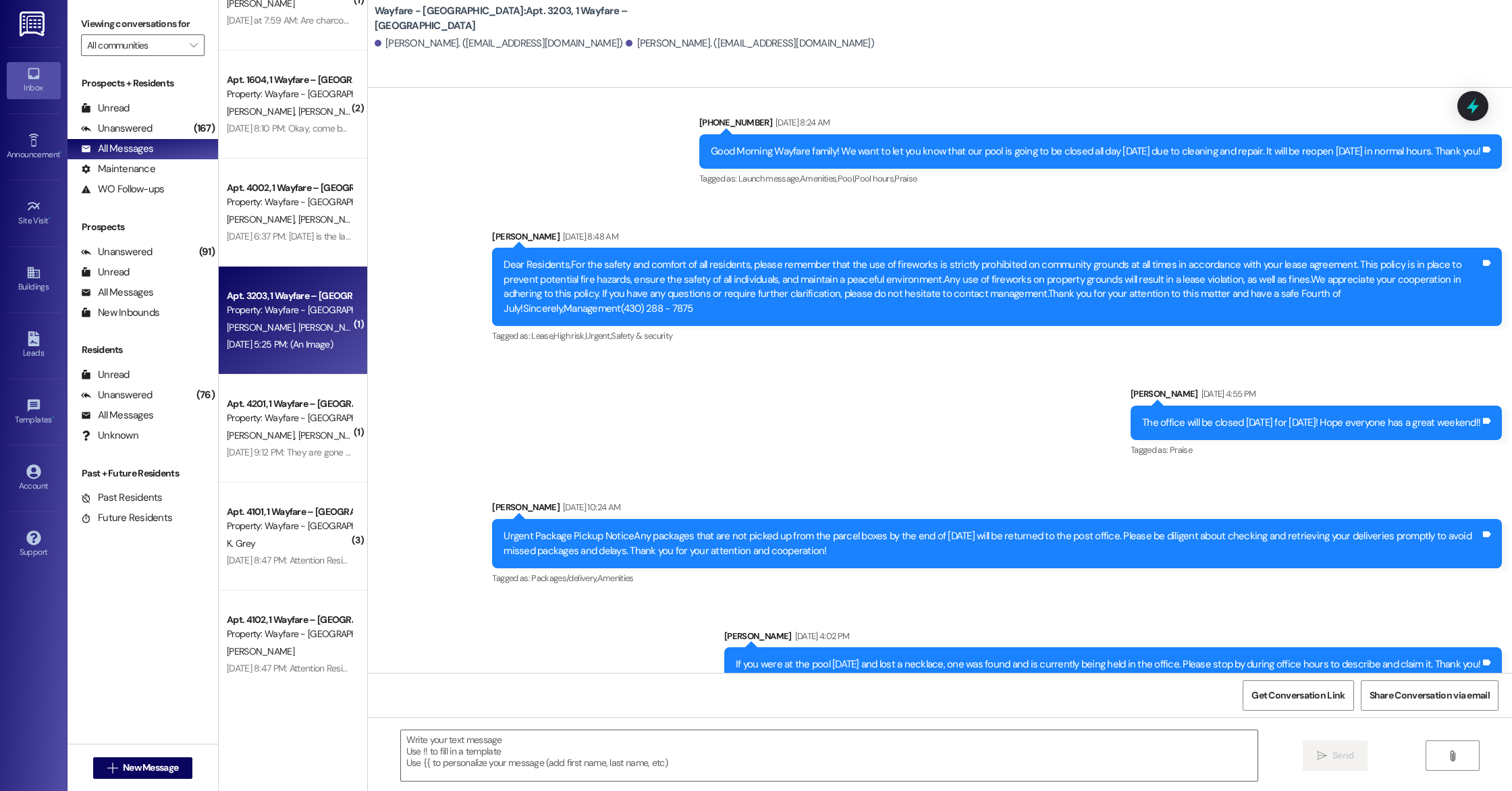
scroll to position [6141, 0]
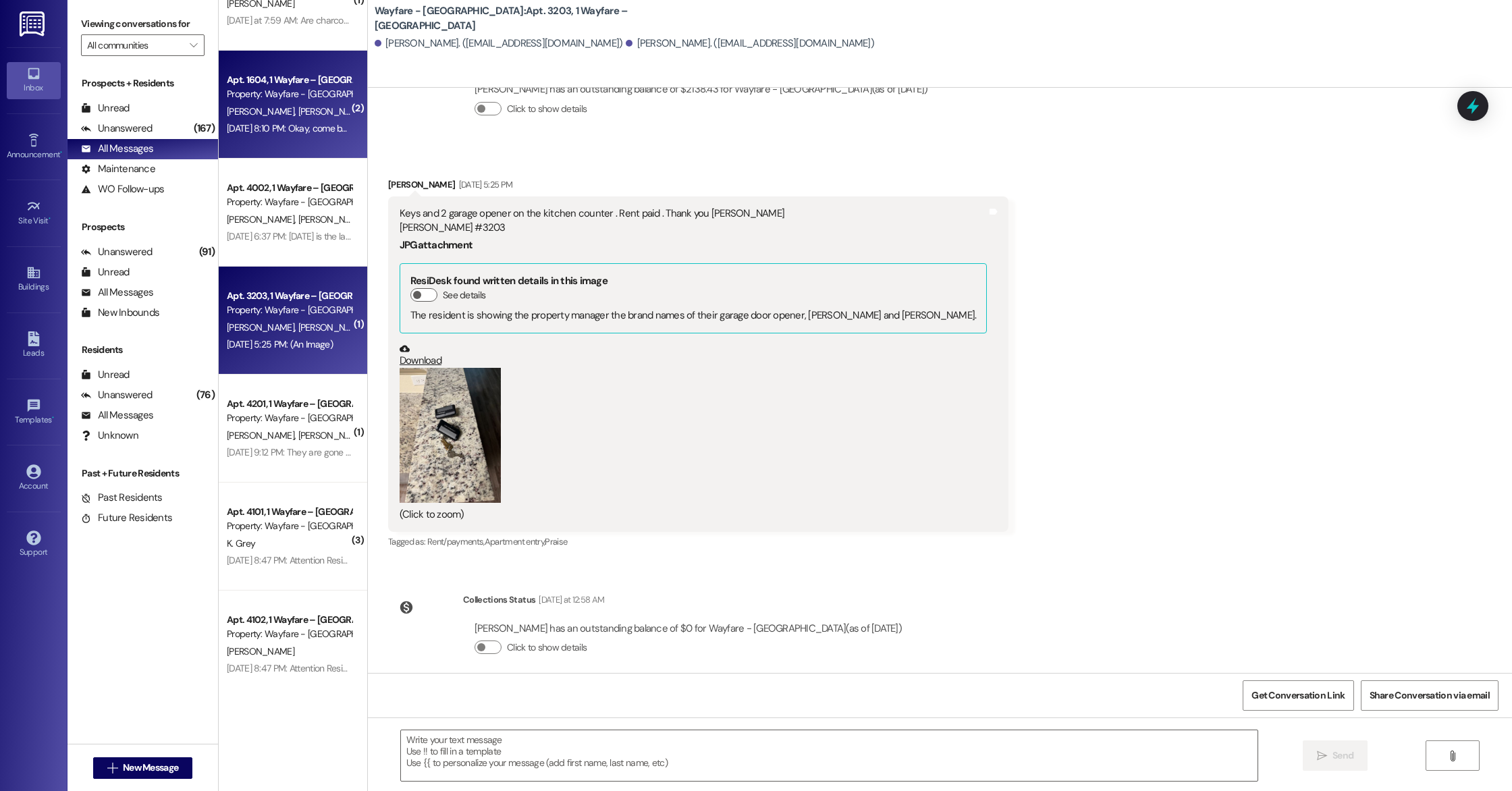
click at [296, 129] on div "[DATE] 8:10 PM: Okay, come by the office whenever! [DATE] 8:10 PM: Okay, come b…" at bounding box center [327, 128] width 202 height 13
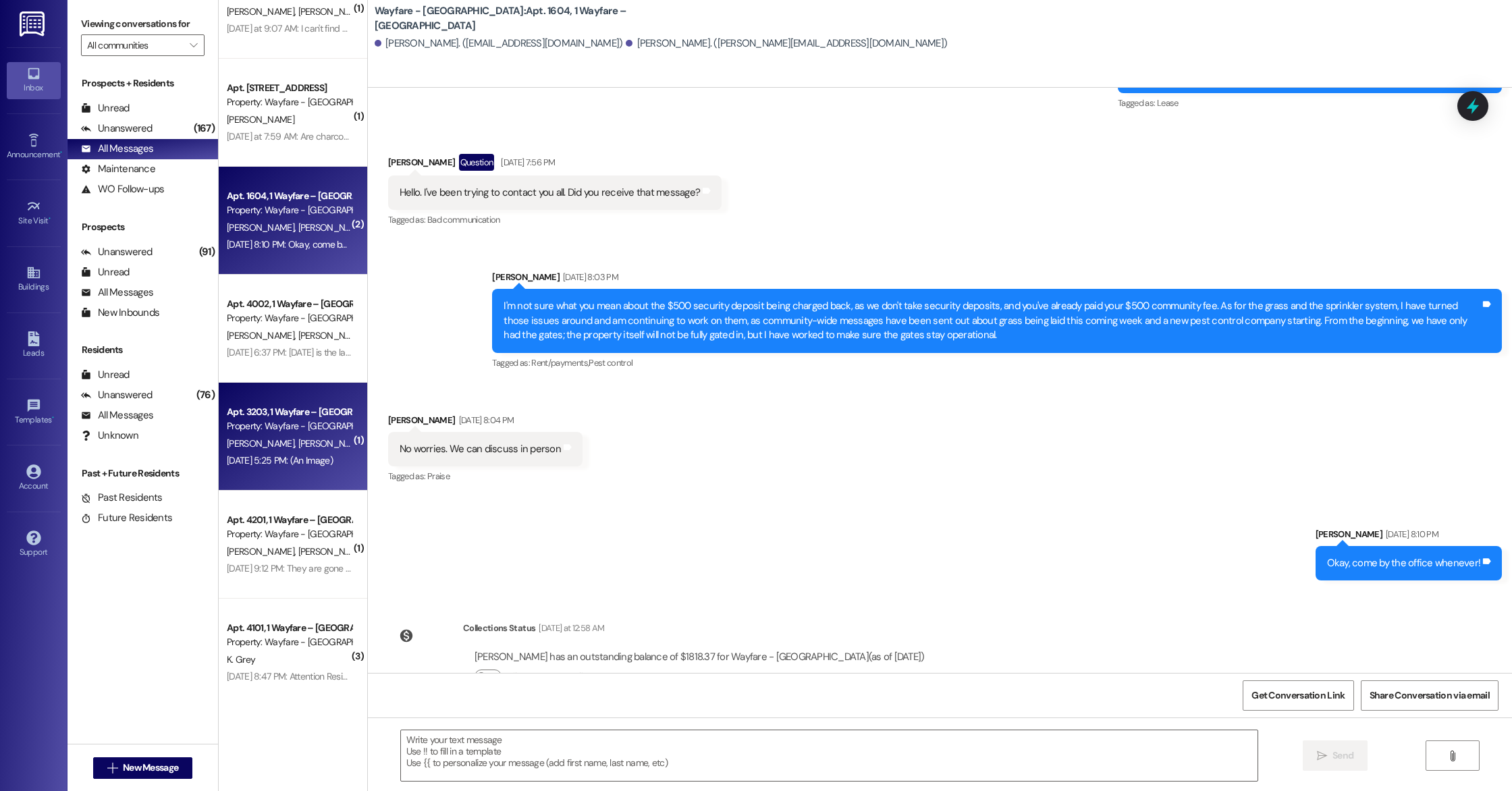
scroll to position [0, 0]
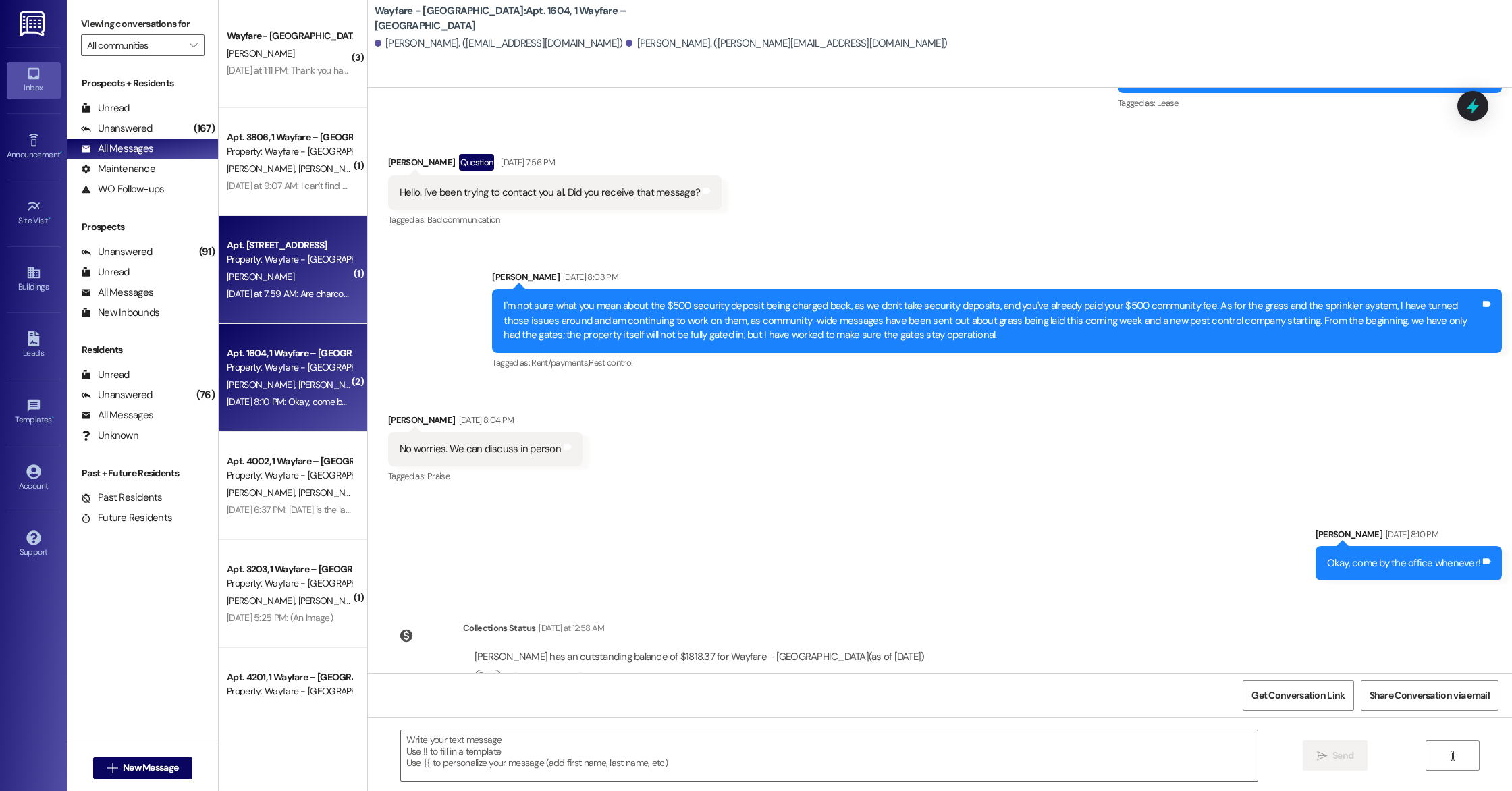
click at [265, 232] on div "Apt. 1505, 1 Wayfare – [GEOGRAPHIC_DATA] Property: Wayfare - [GEOGRAPHIC_DATA] …" at bounding box center [292, 269] width 148 height 108
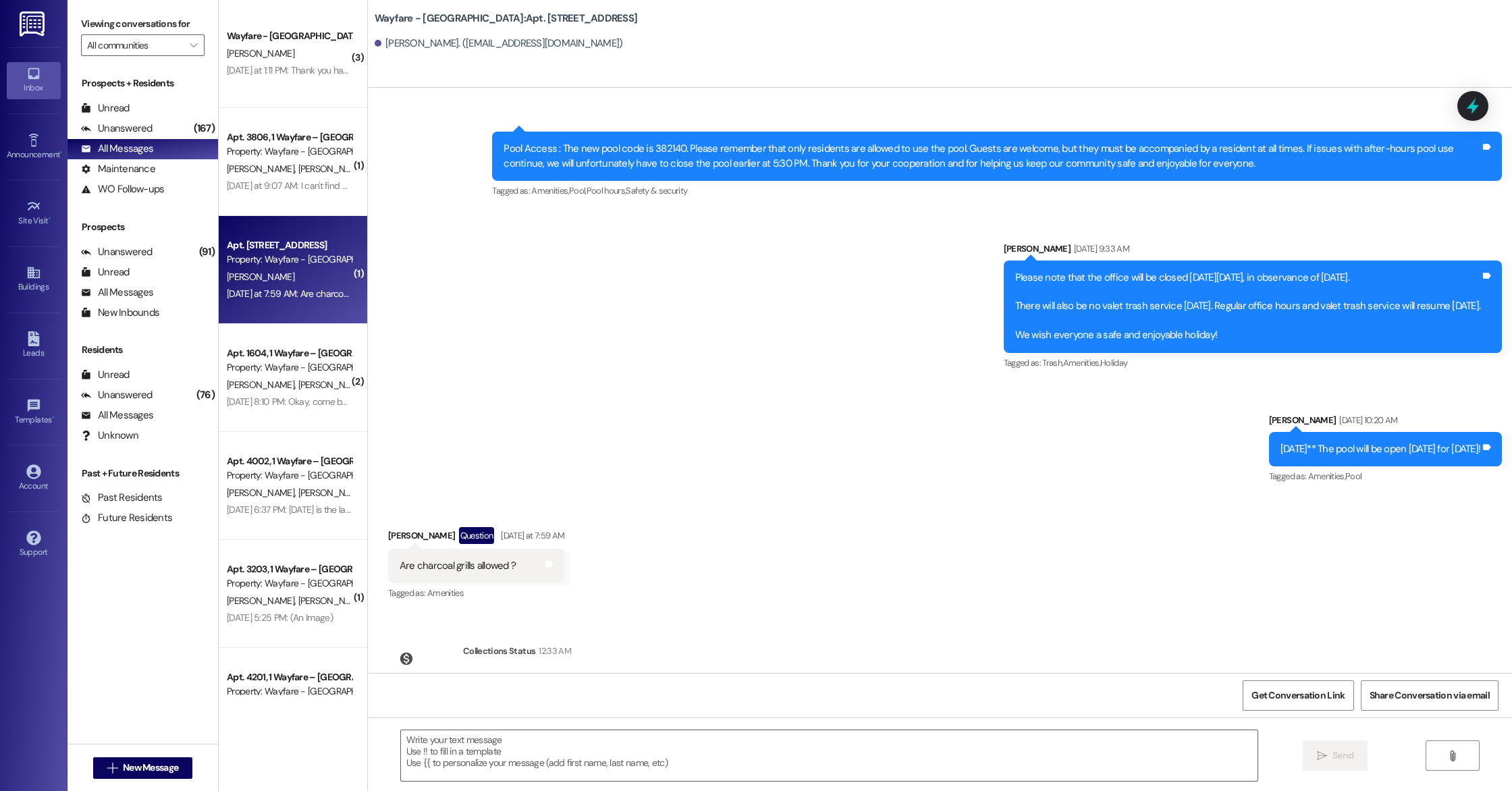
scroll to position [27797, 0]
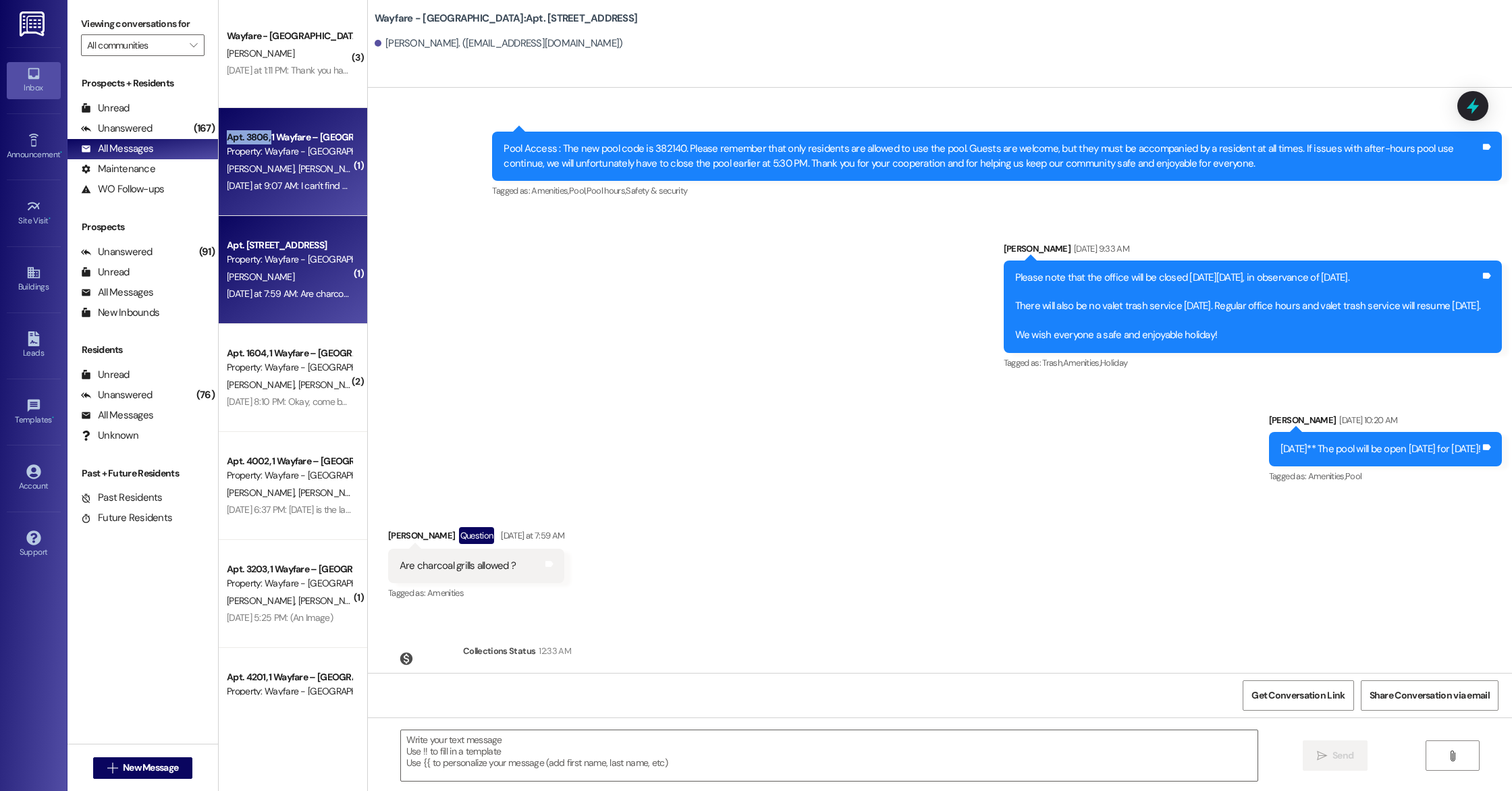
click at [261, 130] on div "Apt. 3806, 1 Wayfare – [GEOGRAPHIC_DATA]" at bounding box center [288, 137] width 125 height 14
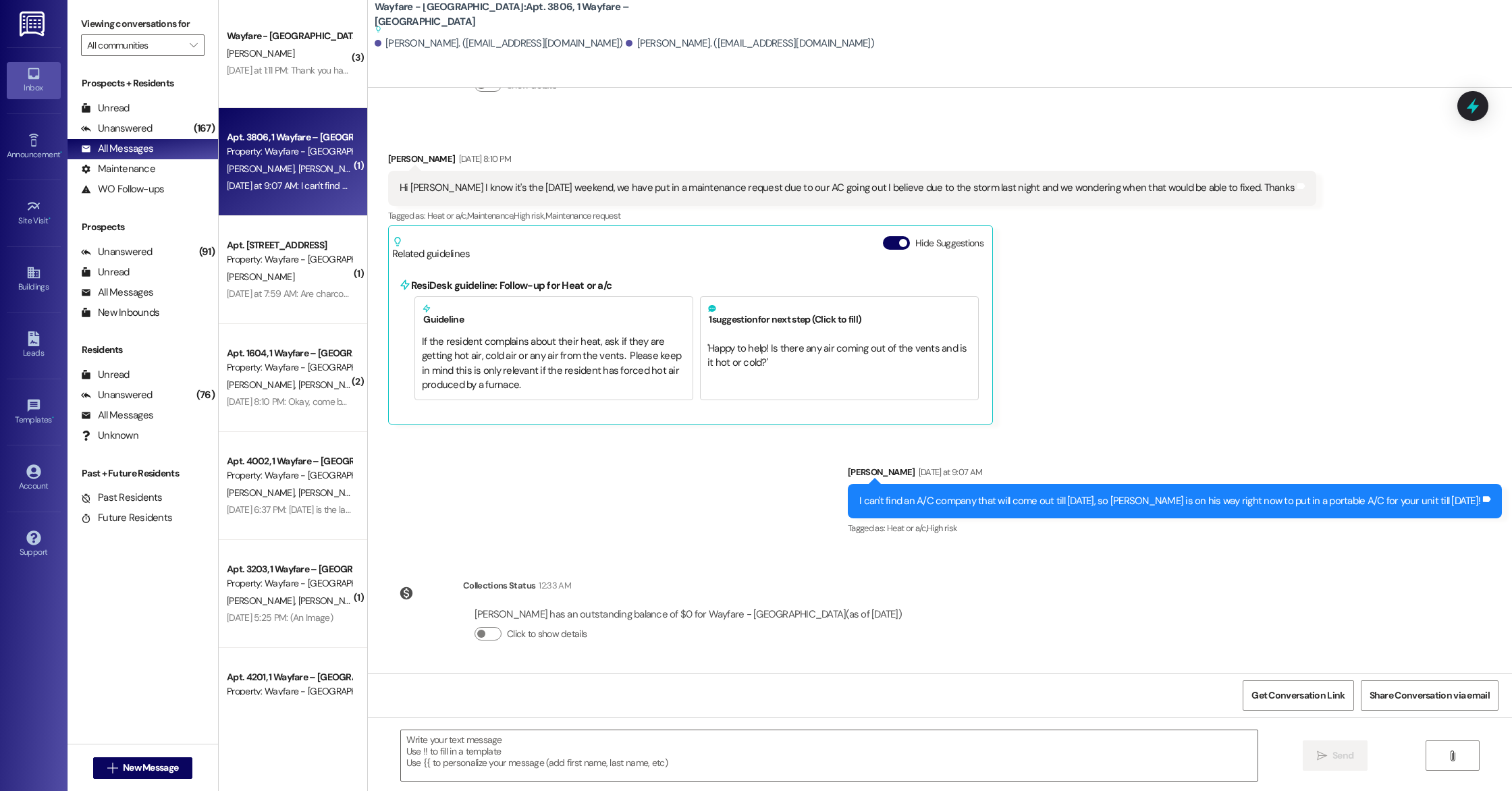
scroll to position [2890, 0]
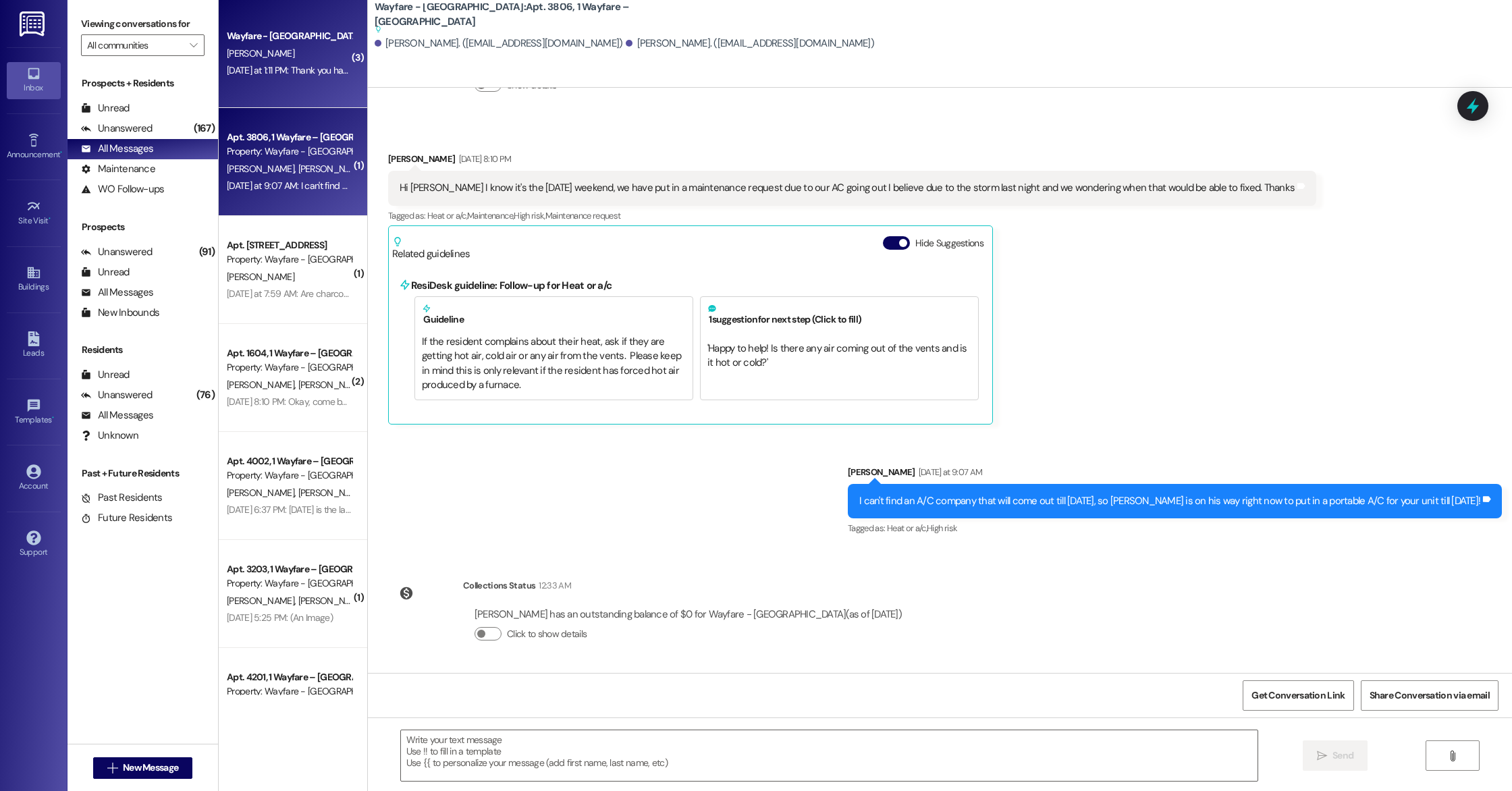
click at [288, 64] on div "[DATE] at 1:11 PM: Thank you have a good day [DATE] at 1:11 PM: Thank you have …" at bounding box center [313, 70] width 172 height 13
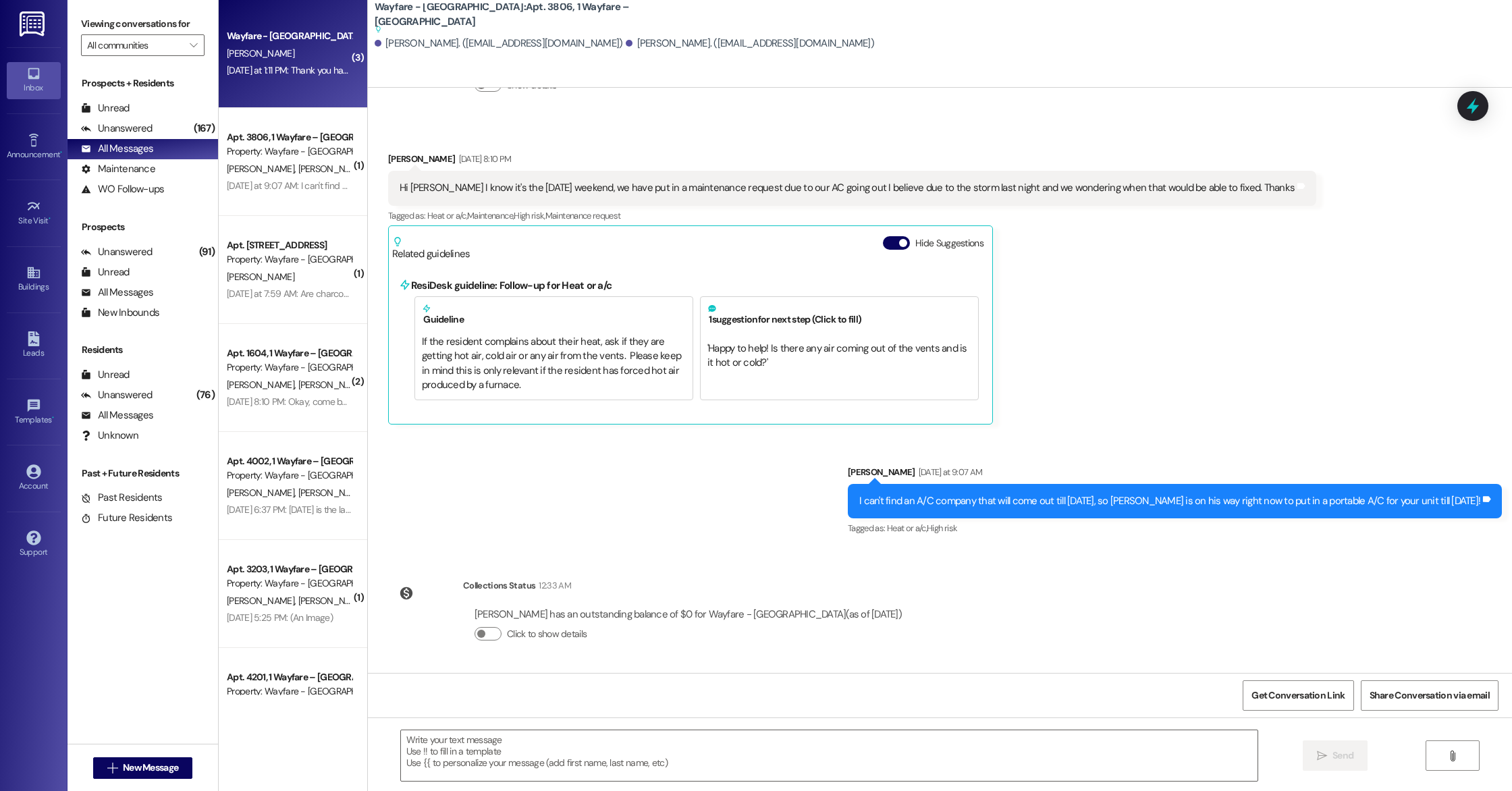
scroll to position [0, 0]
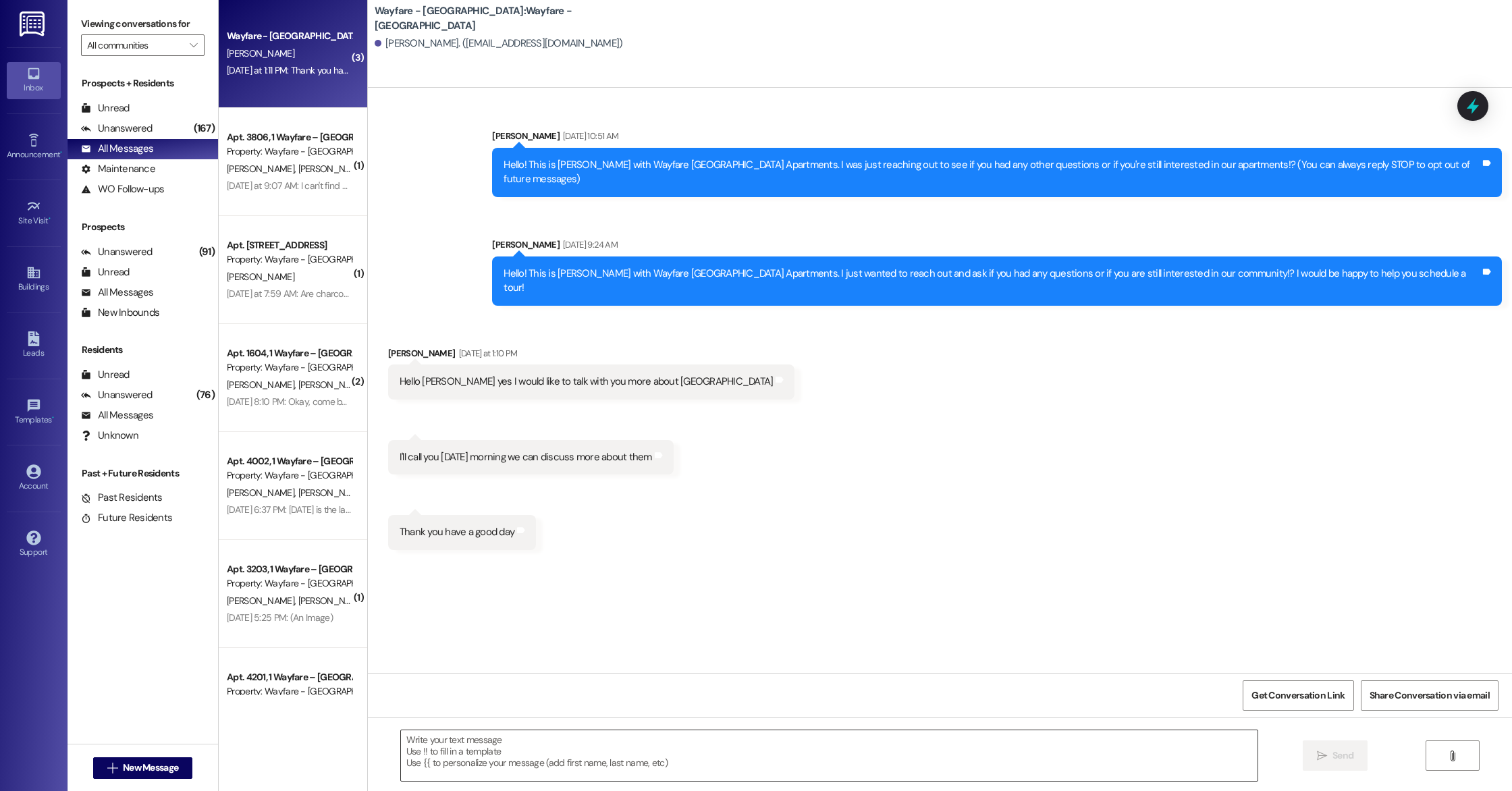
click at [498, 731] on textarea at bounding box center [828, 755] width 856 height 50
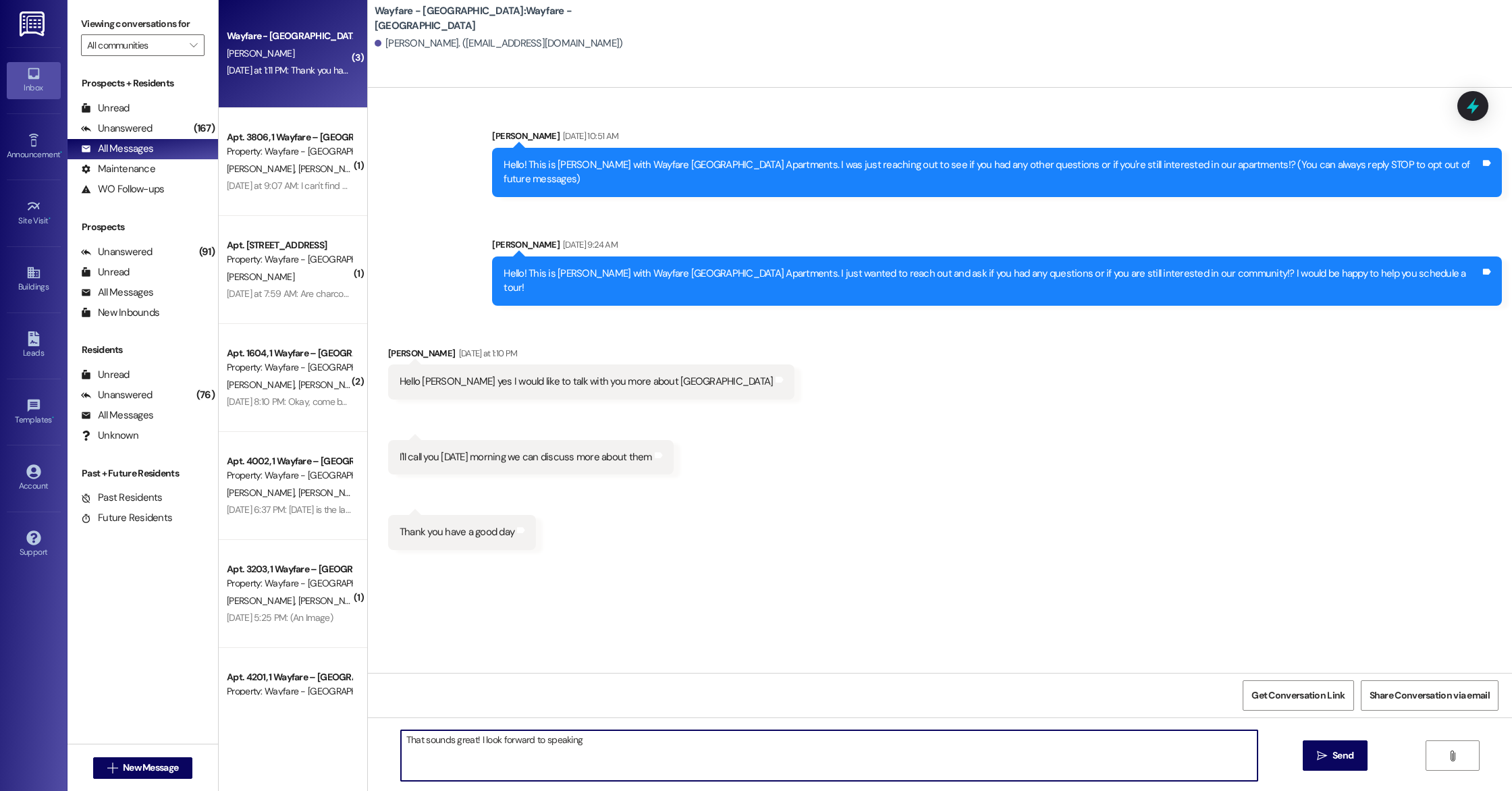
click at [585, 742] on textarea "That sounds great! I look forward to speaking" at bounding box center [828, 755] width 856 height 50
type textarea "That sounds great! I look forward to speaking with you about our apartments!"
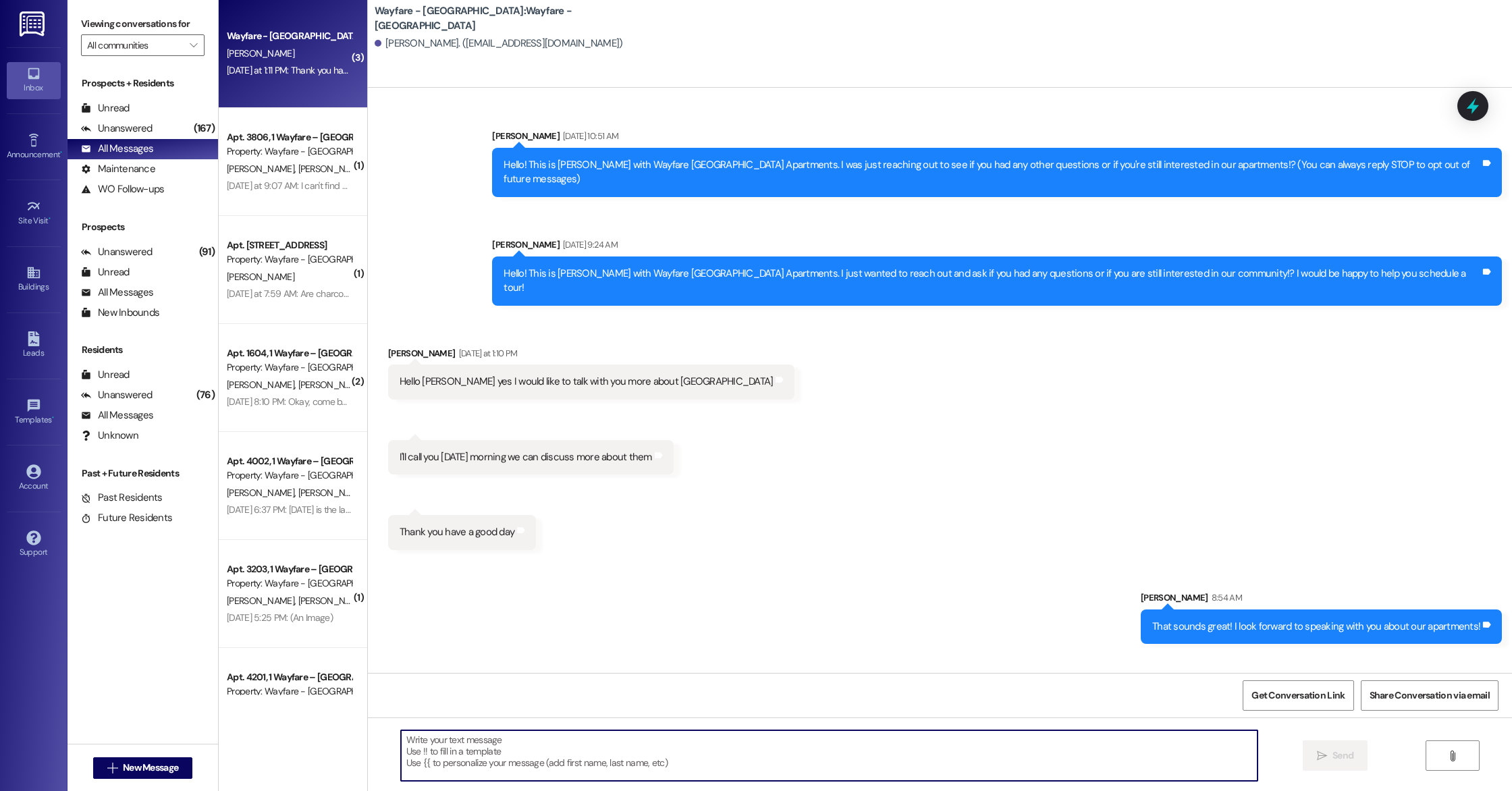
click at [678, 492] on div "Received via SMS [PERSON_NAME] [DATE] at 1:10 PM Hello [PERSON_NAME] yes I woul…" at bounding box center [940, 438] width 1145 height 244
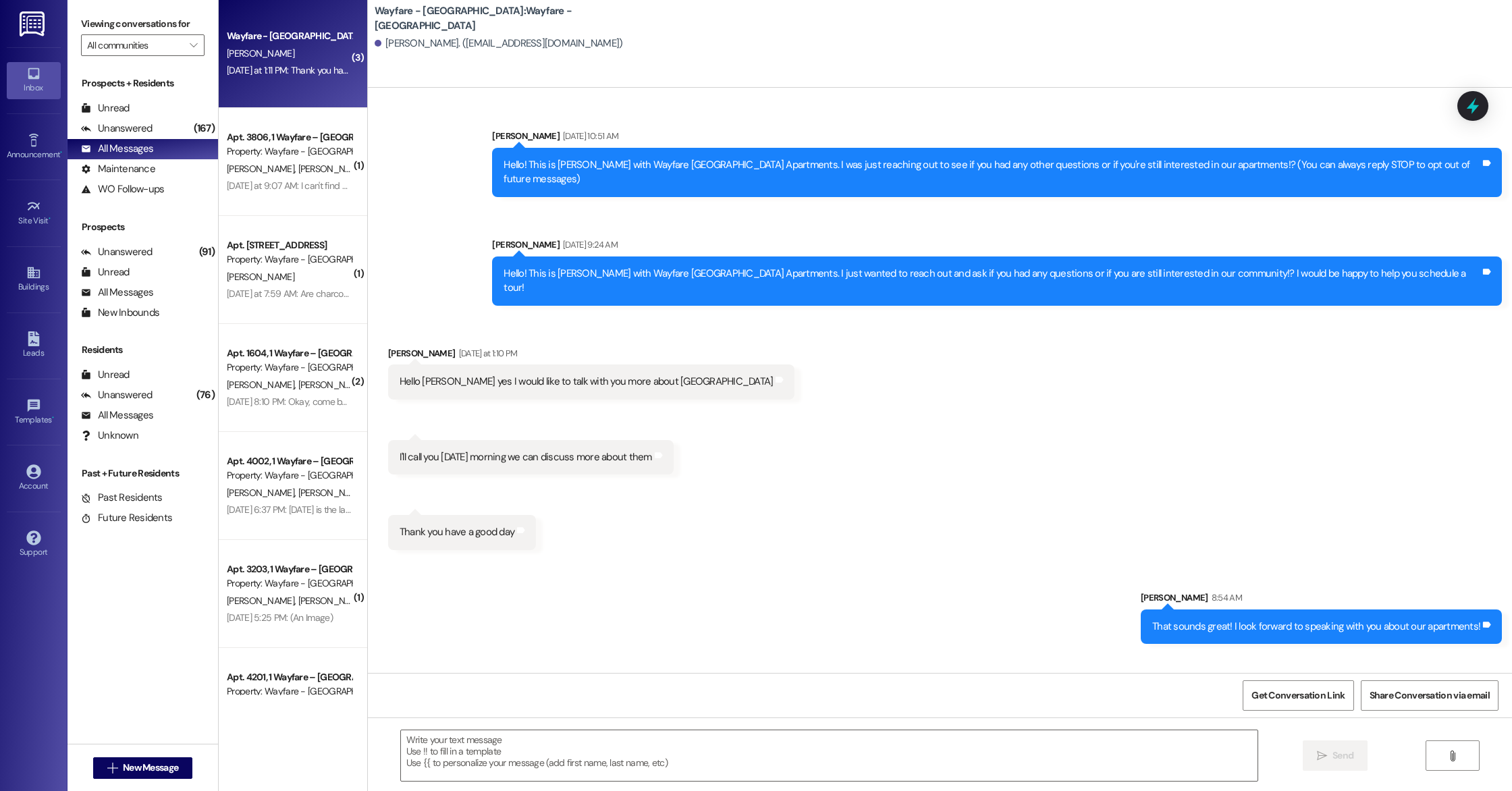
click at [678, 497] on div "Received via SMS [PERSON_NAME] [DATE] at 1:10 PM Hello [PERSON_NAME] yes I woul…" at bounding box center [940, 438] width 1145 height 244
click at [429, 281] on div "Sent via SMS [PERSON_NAME] [DATE] 10:51 AM Hello! This is [PERSON_NAME] with Wa…" at bounding box center [940, 207] width 1145 height 217
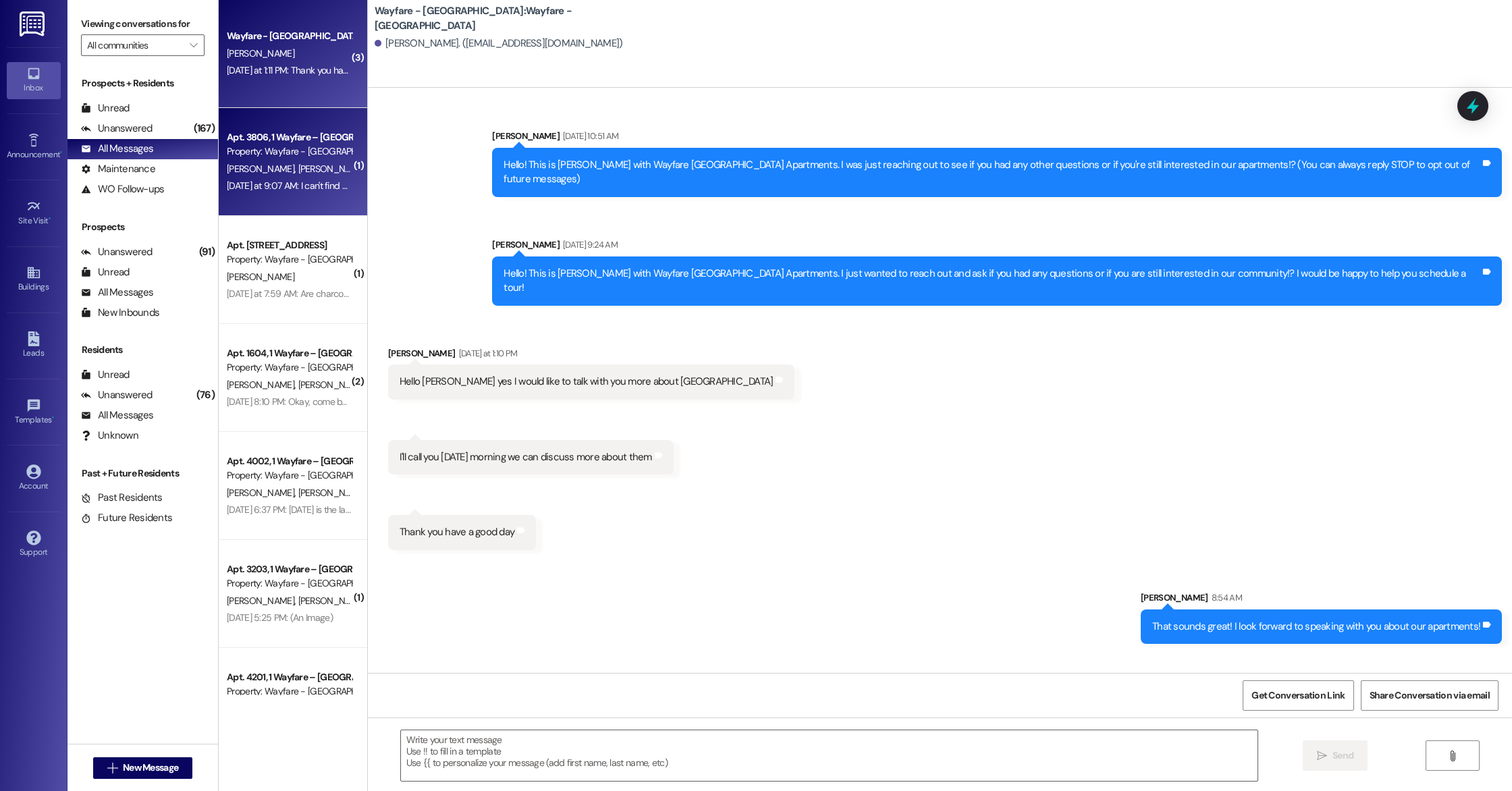
click at [270, 184] on div "[DATE] at 9:07 AM: I can't find an A/C company that will come out till [DATE], …" at bounding box center [549, 186] width 645 height 13
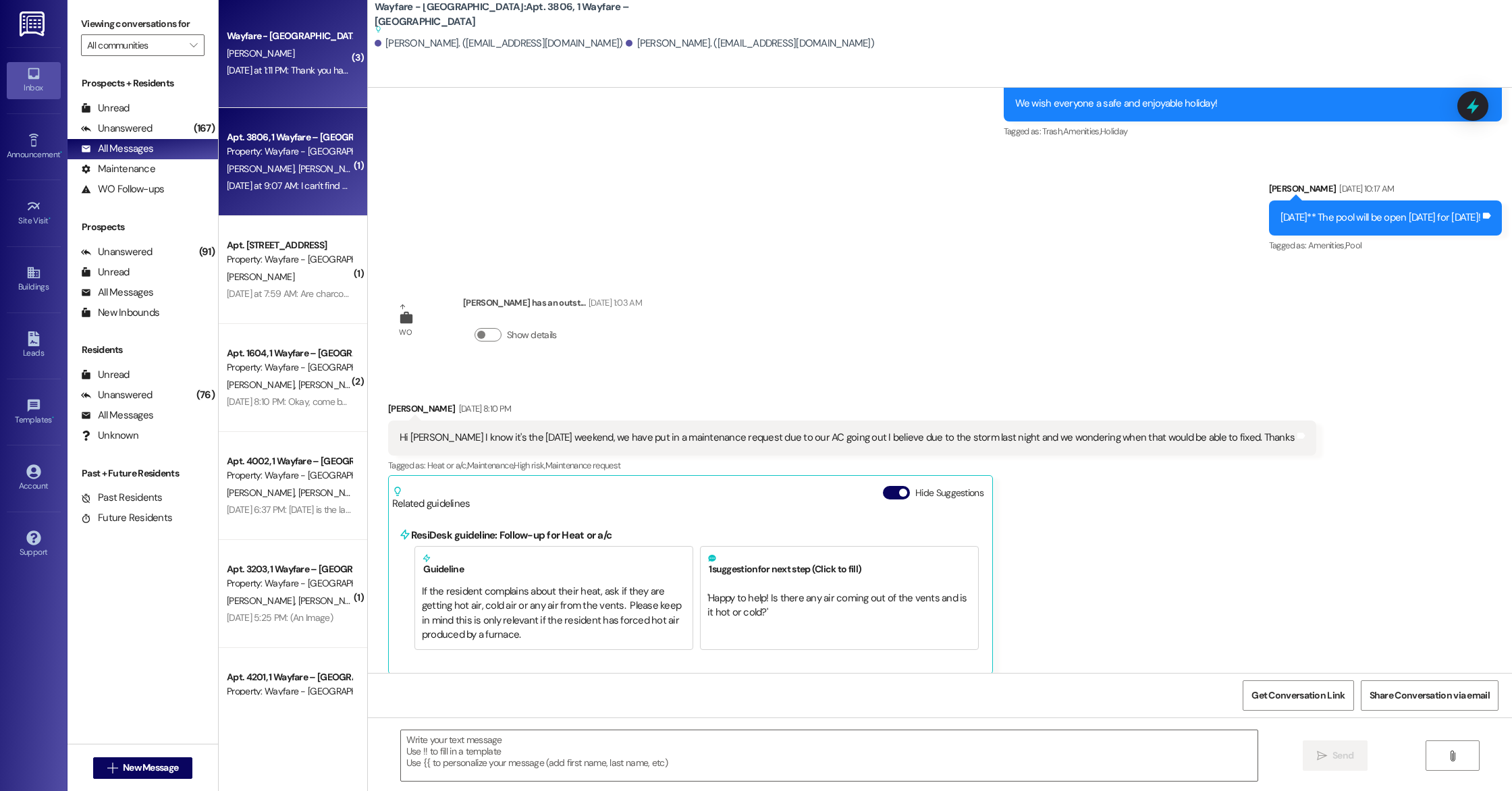
scroll to position [2651, 0]
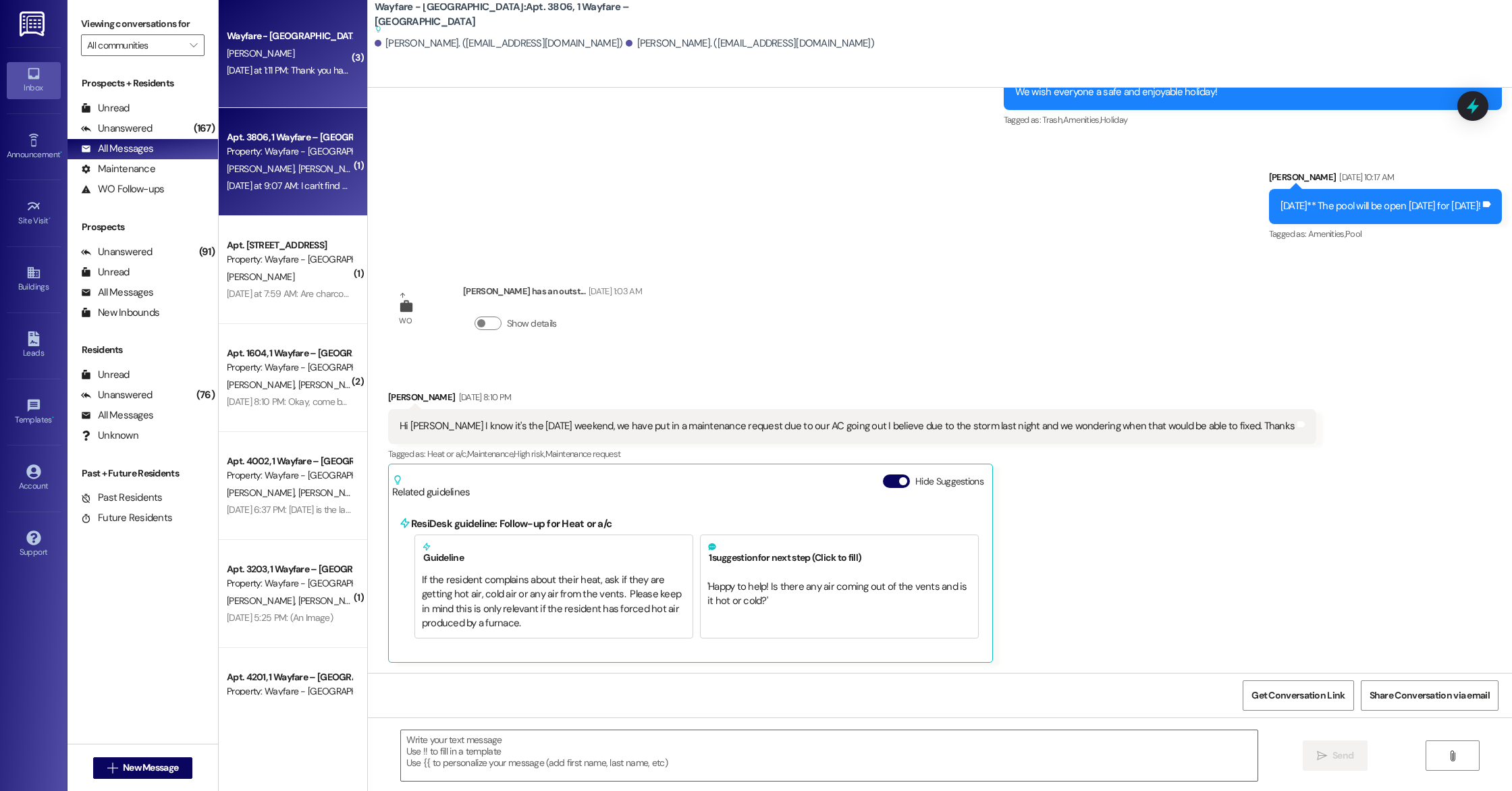
click at [257, 77] on div "[DATE] at 1:11 PM: Thank you have a good day [DATE] at 1:11 PM: Thank you have …" at bounding box center [289, 70] width 128 height 17
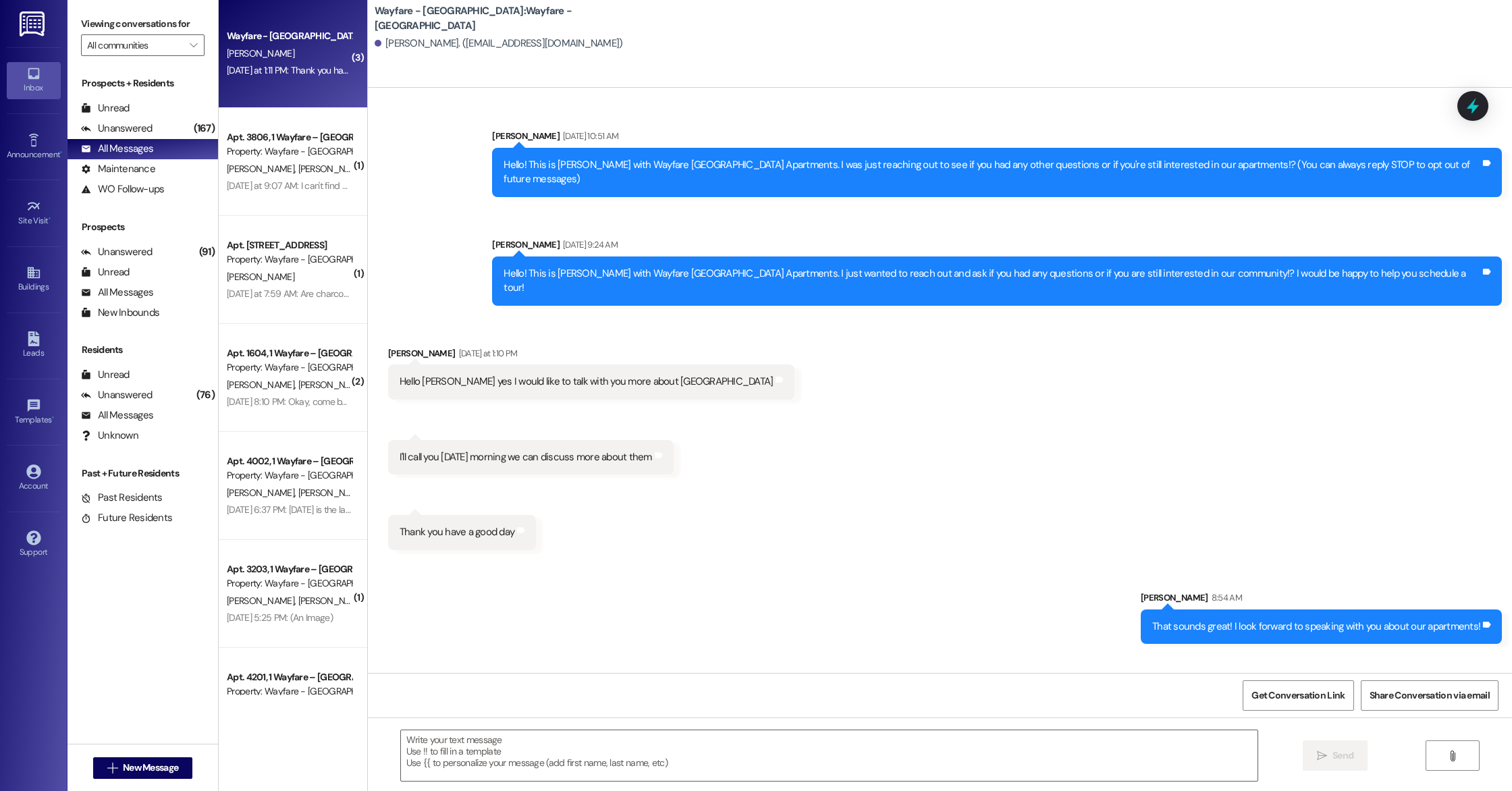
scroll to position [0, 0]
